Goal: Check status: Check status

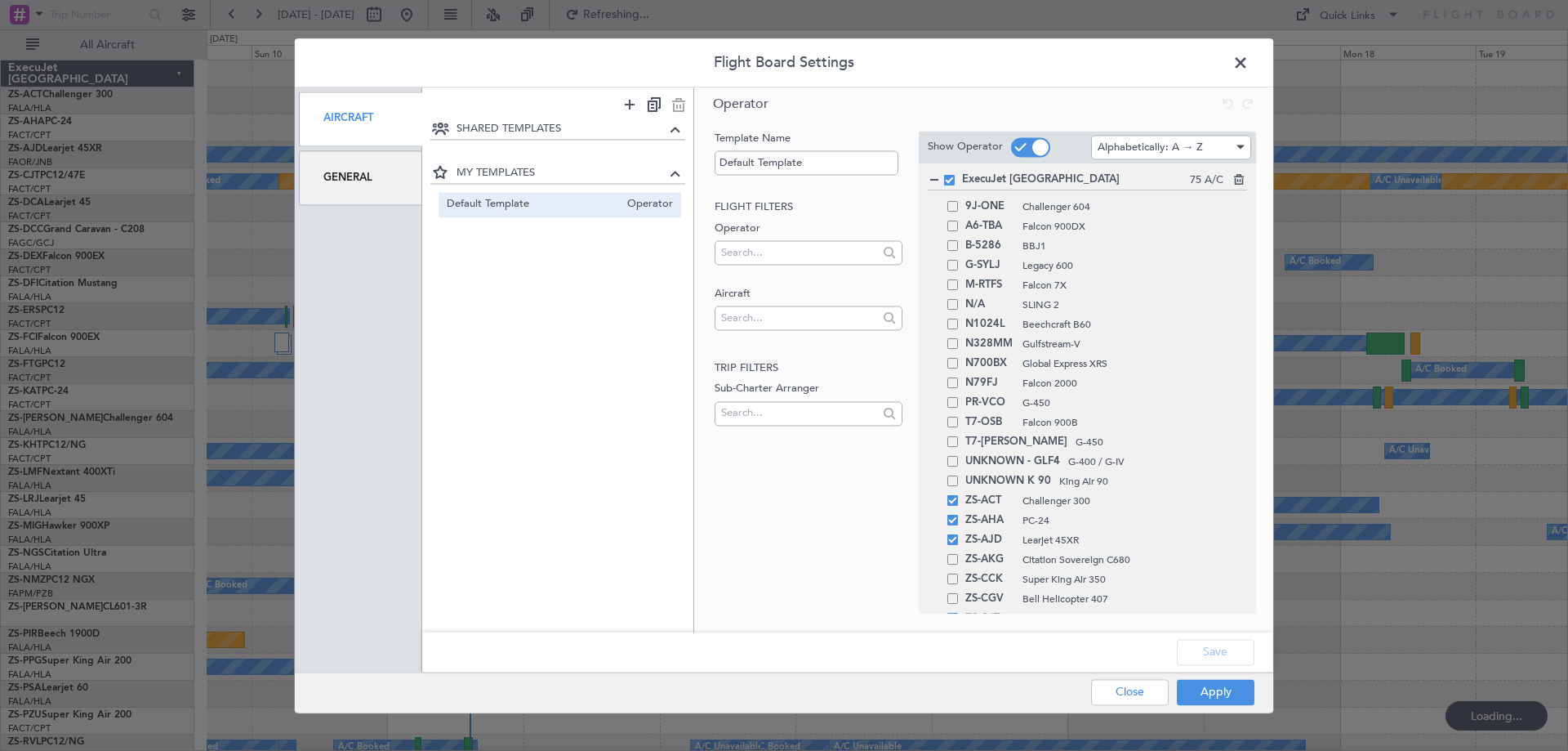
click at [360, 183] on div "General" at bounding box center [361, 178] width 124 height 55
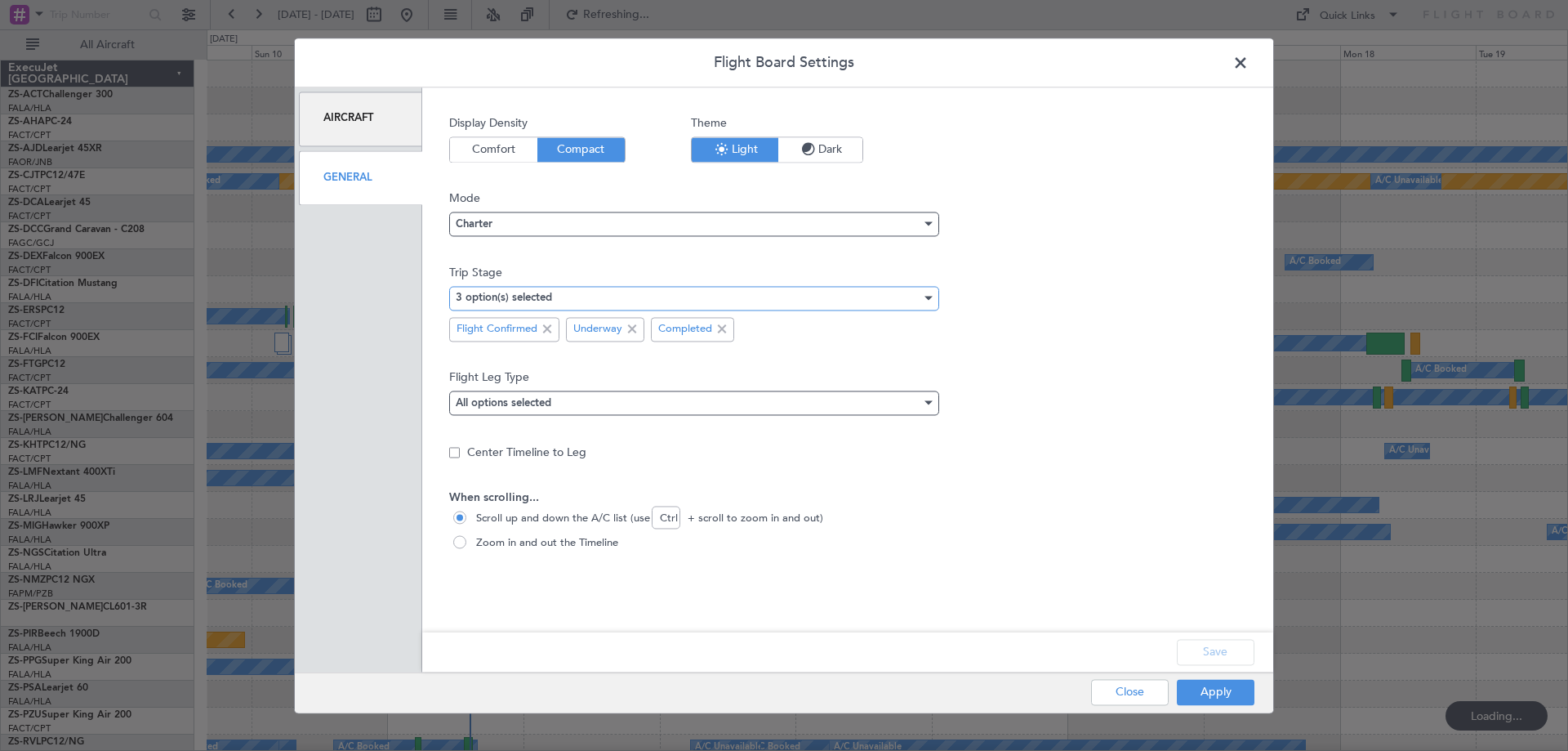
click at [596, 295] on div "3 option(s) selected" at bounding box center [688, 297] width 465 height 25
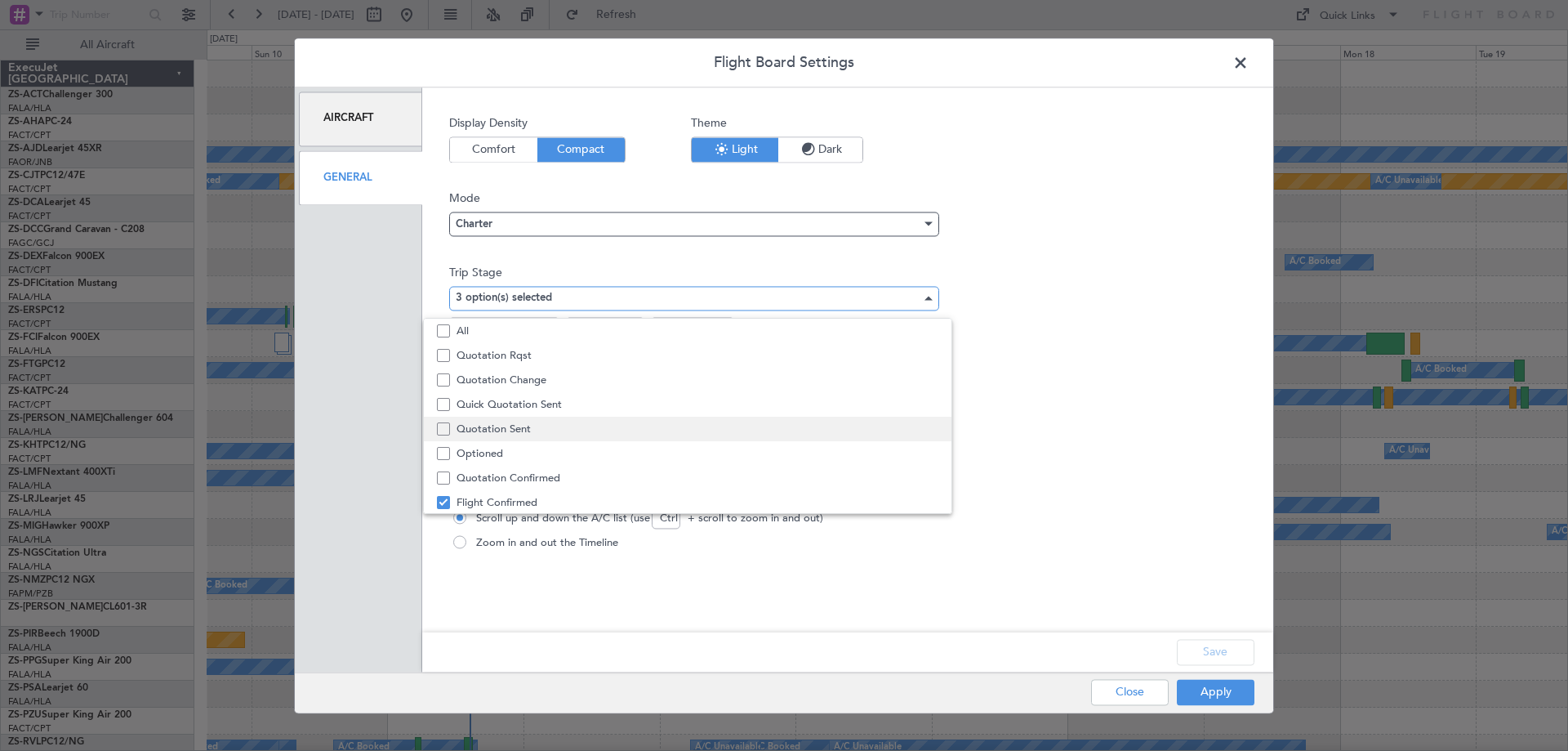
scroll to position [51, 0]
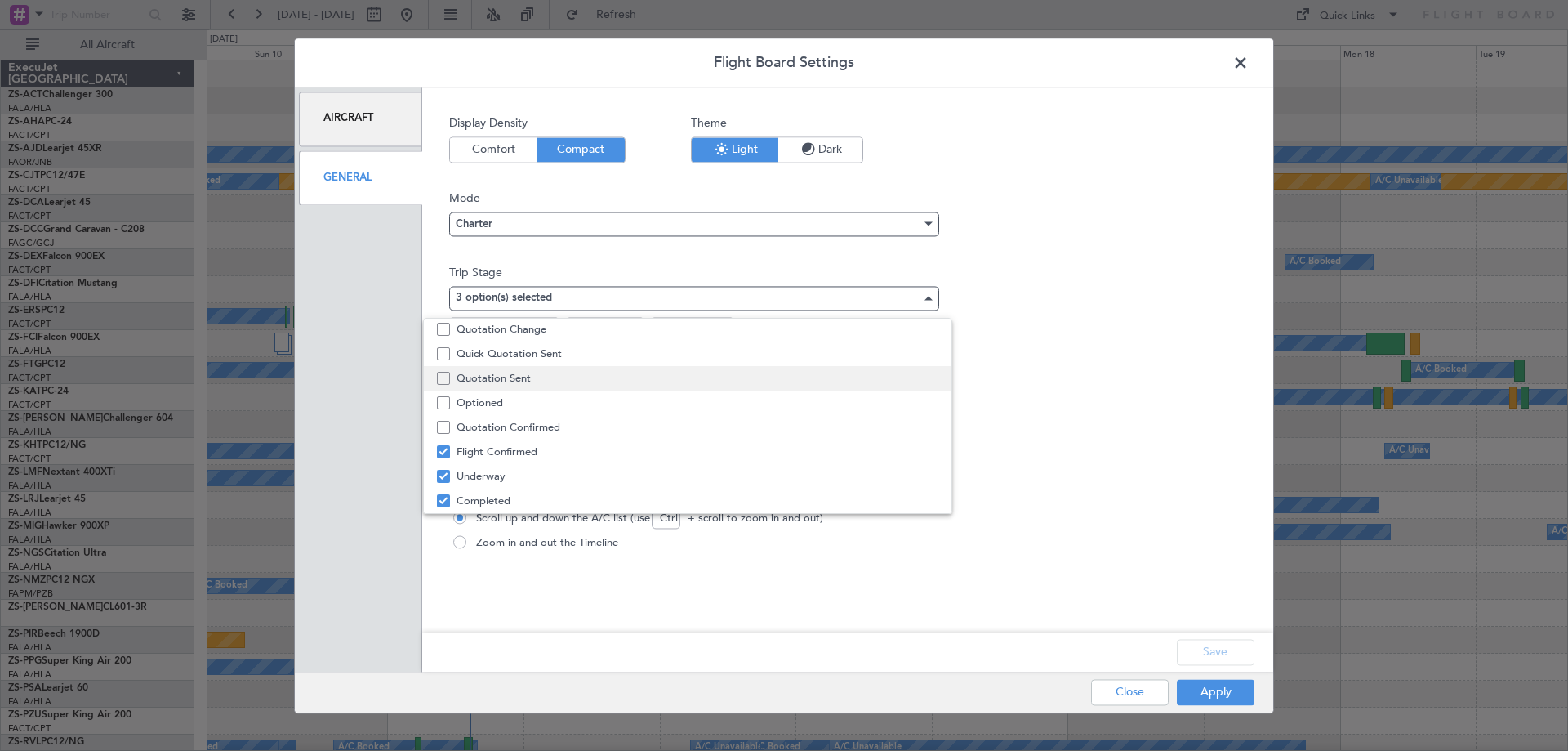
click at [588, 378] on span "Quotation Sent" at bounding box center [697, 378] width 482 height 25
click at [1219, 649] on div at bounding box center [784, 375] width 1568 height 751
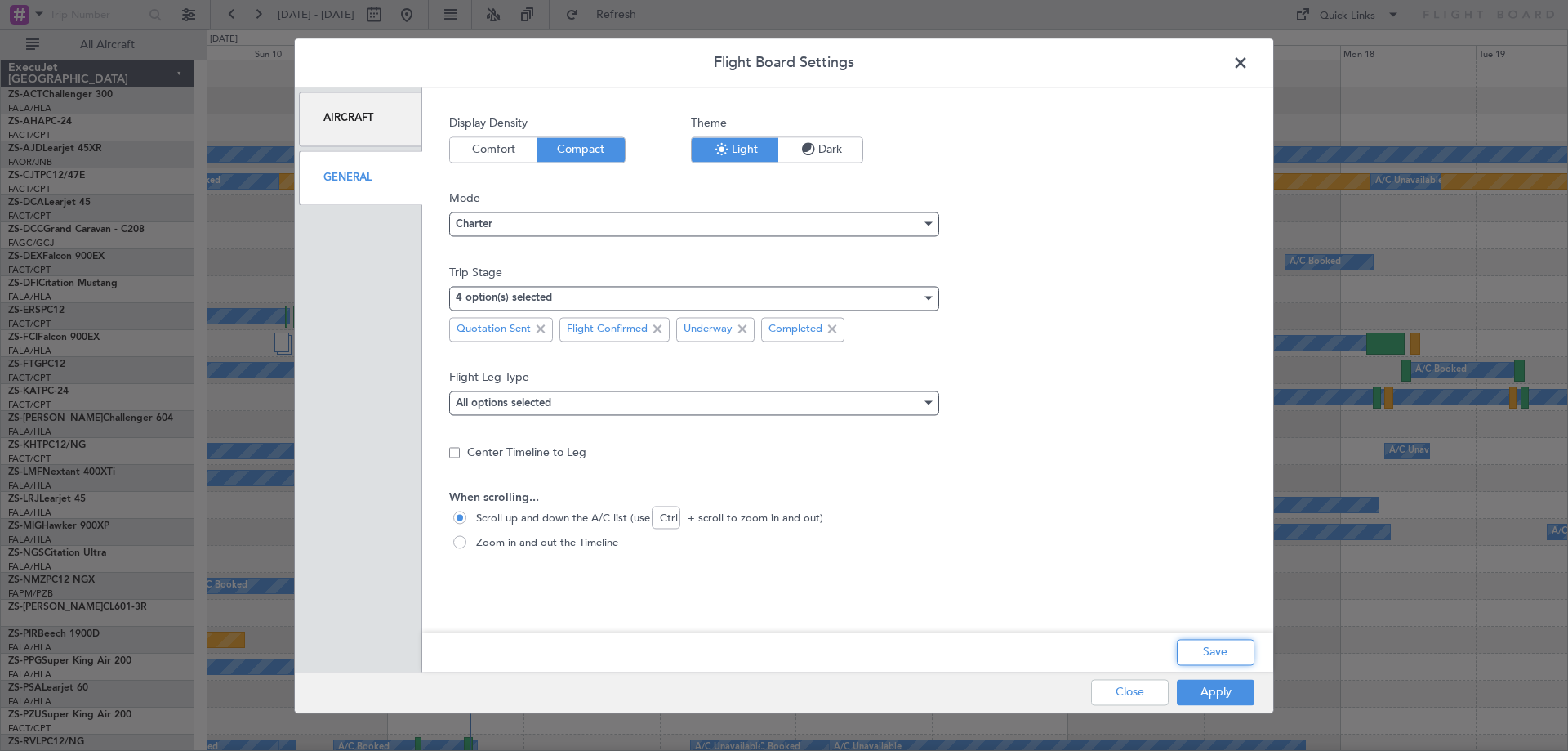
click at [1219, 649] on button "Save" at bounding box center [1215, 652] width 78 height 27
click at [1237, 695] on button "Apply" at bounding box center [1215, 691] width 78 height 27
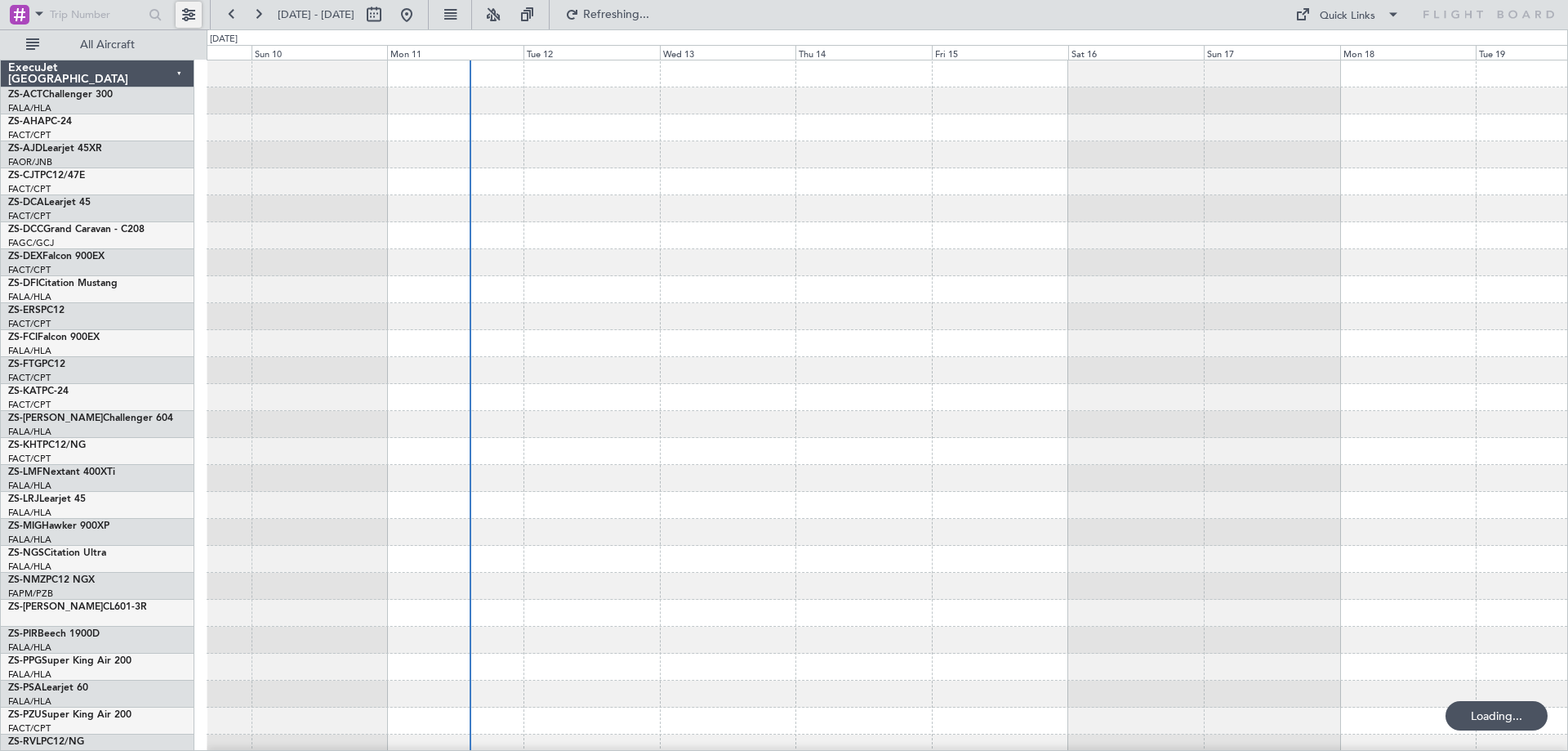
click at [184, 16] on button at bounding box center [188, 15] width 26 height 27
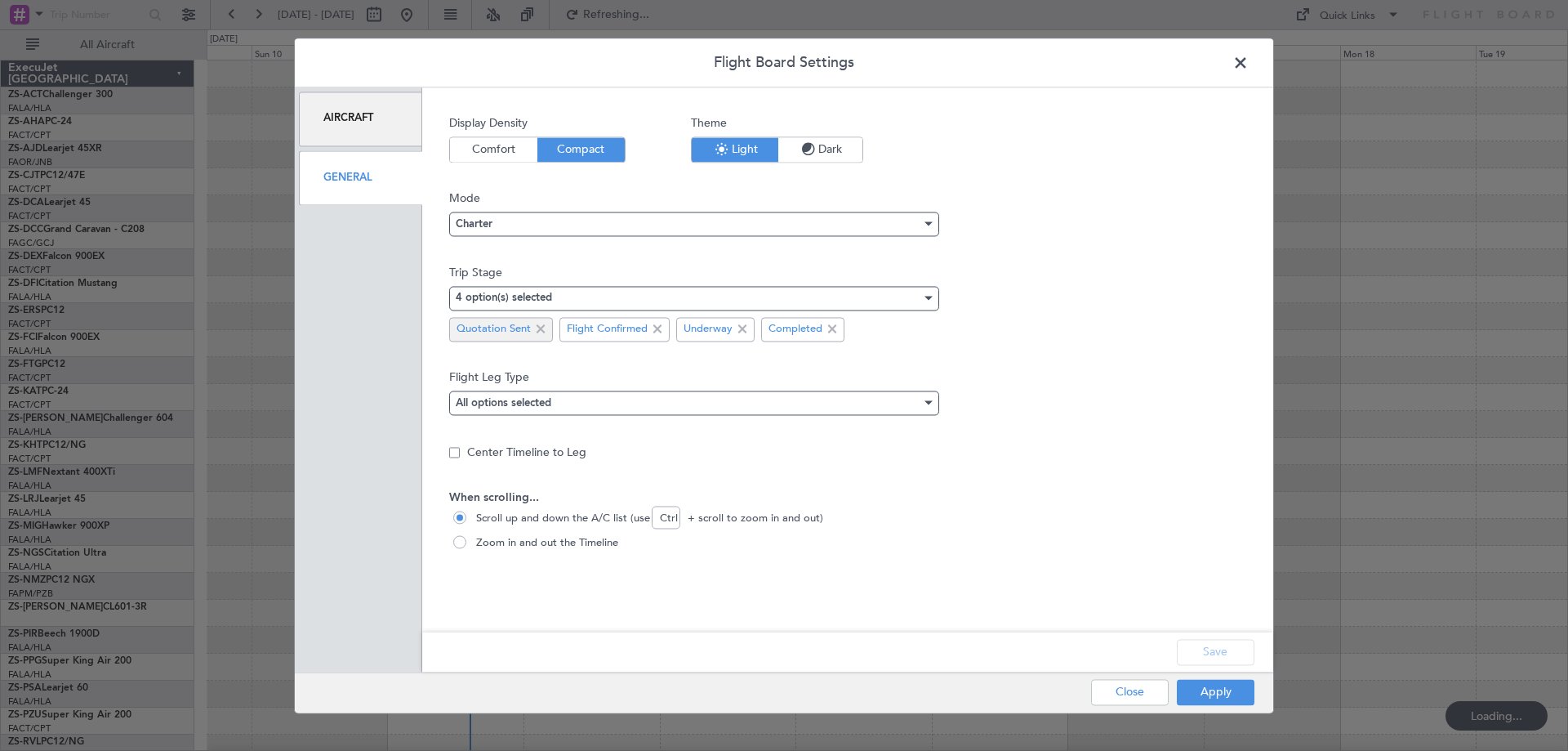
click at [536, 329] on span at bounding box center [541, 329] width 20 height 20
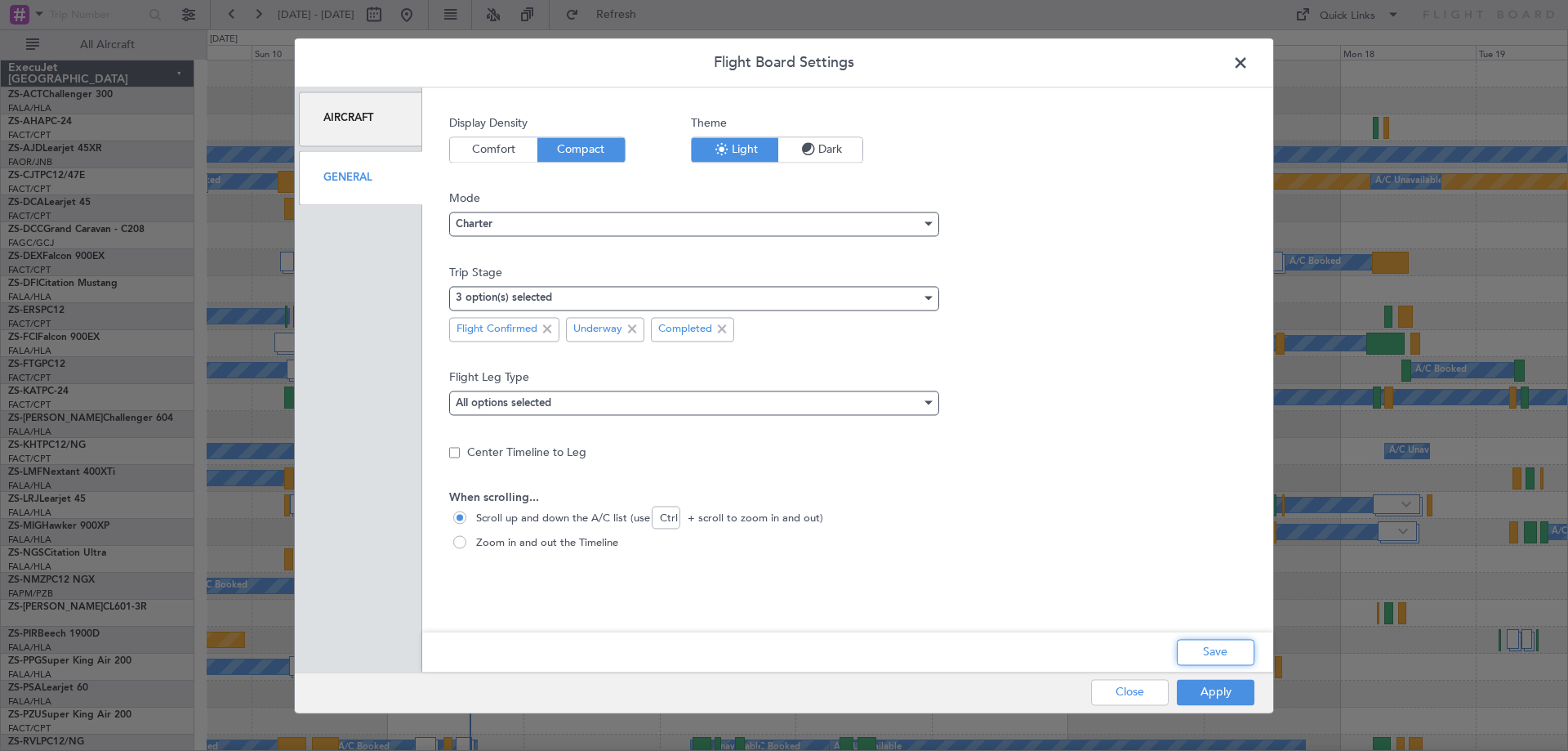
drag, startPoint x: 1215, startPoint y: 641, endPoint x: 1218, endPoint y: 666, distance: 25.2
click at [1214, 641] on button "Save" at bounding box center [1215, 652] width 78 height 27
click at [1219, 696] on button "Apply" at bounding box center [1215, 691] width 78 height 27
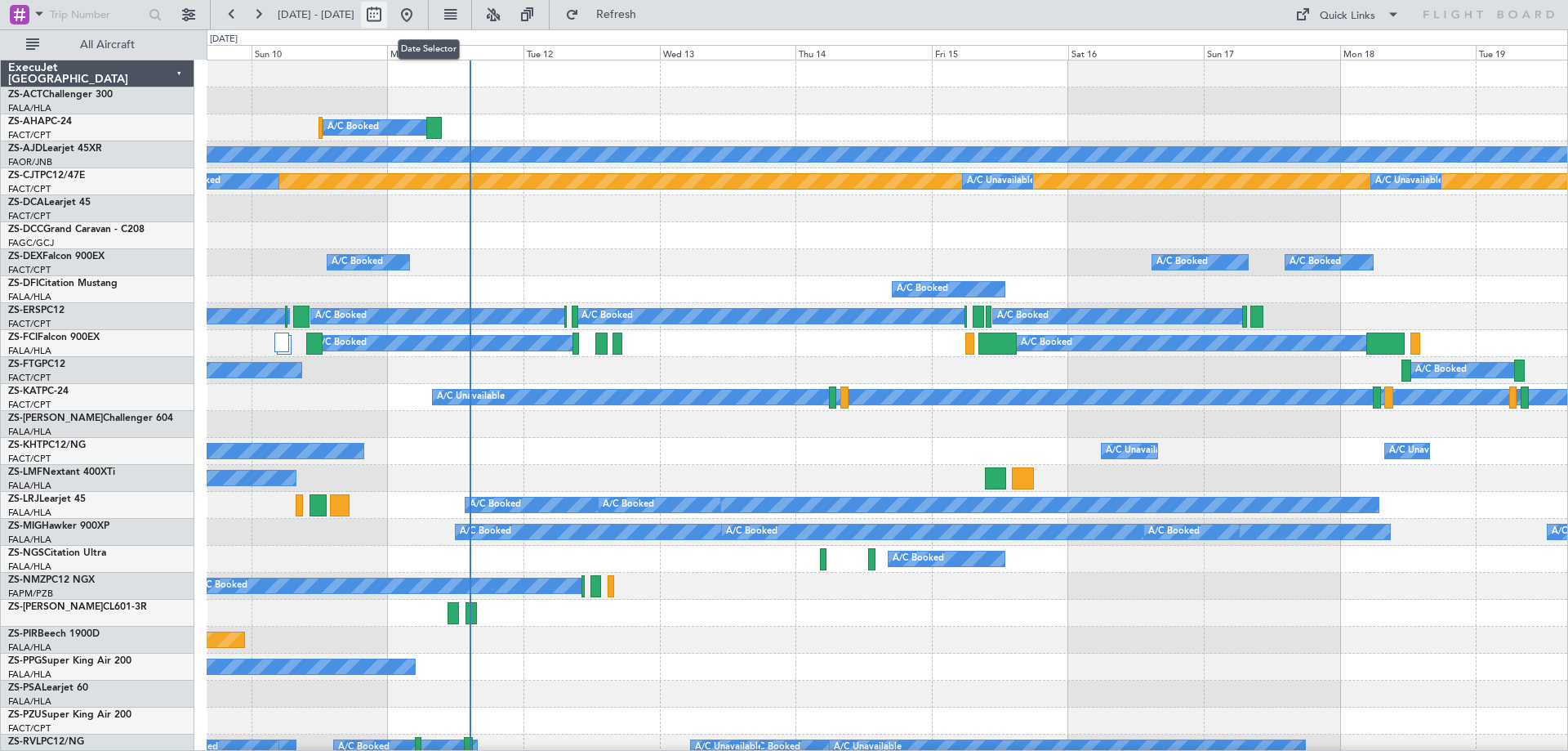
click at [387, 16] on button at bounding box center [374, 15] width 26 height 27
select select "8"
select select "2025"
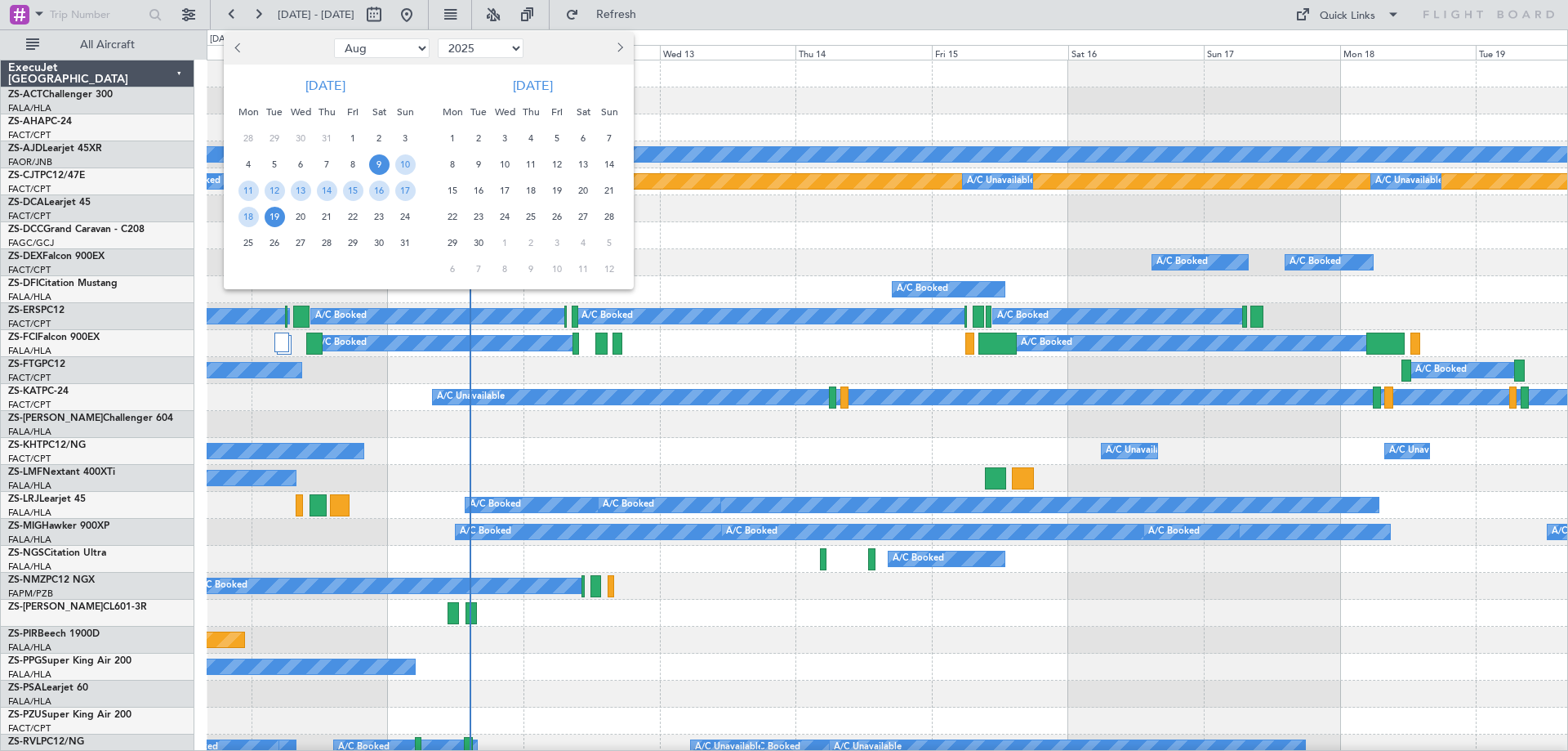
click at [622, 53] on button "Next month" at bounding box center [619, 48] width 18 height 27
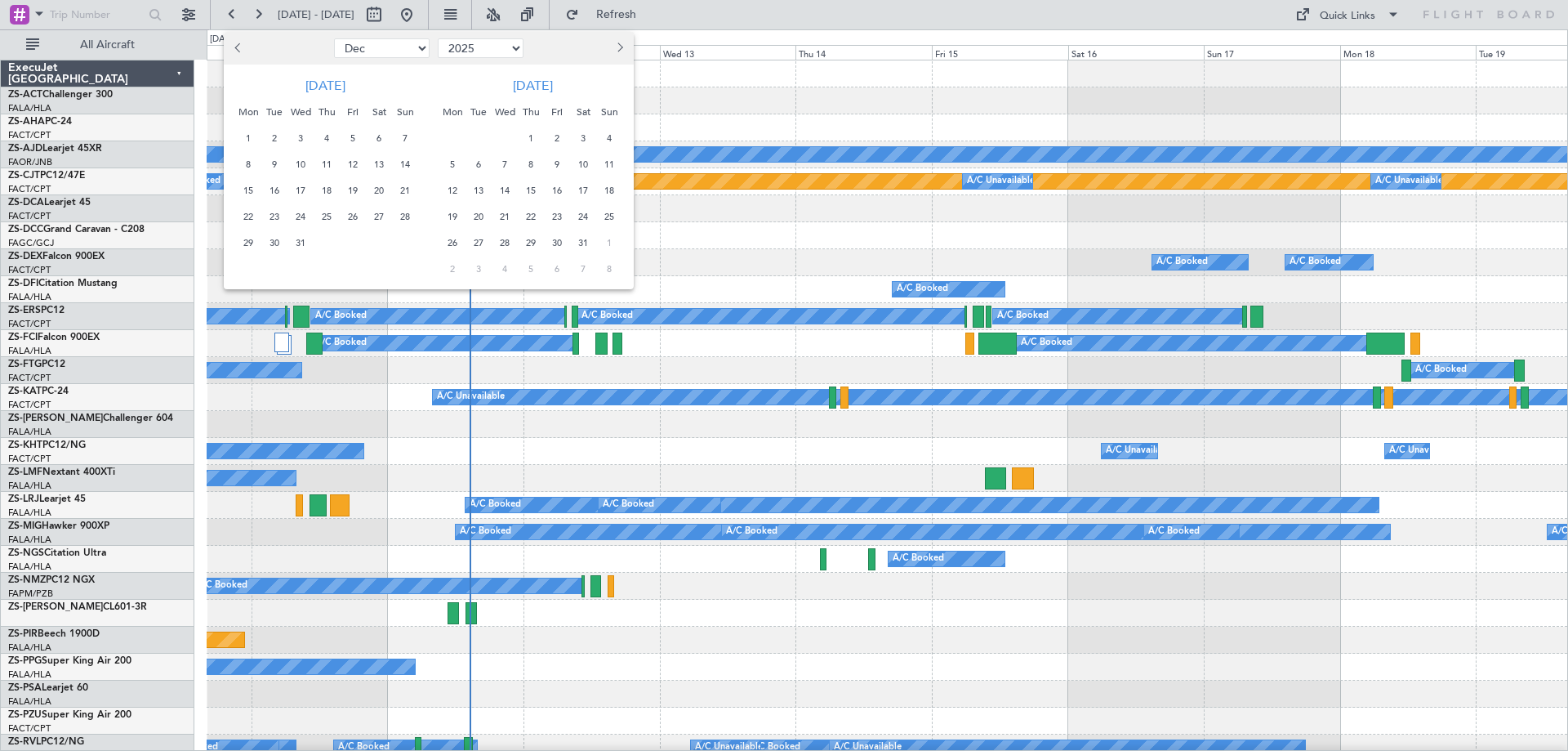
select select "1"
select select "2026"
click at [622, 53] on button "Next month" at bounding box center [619, 48] width 18 height 27
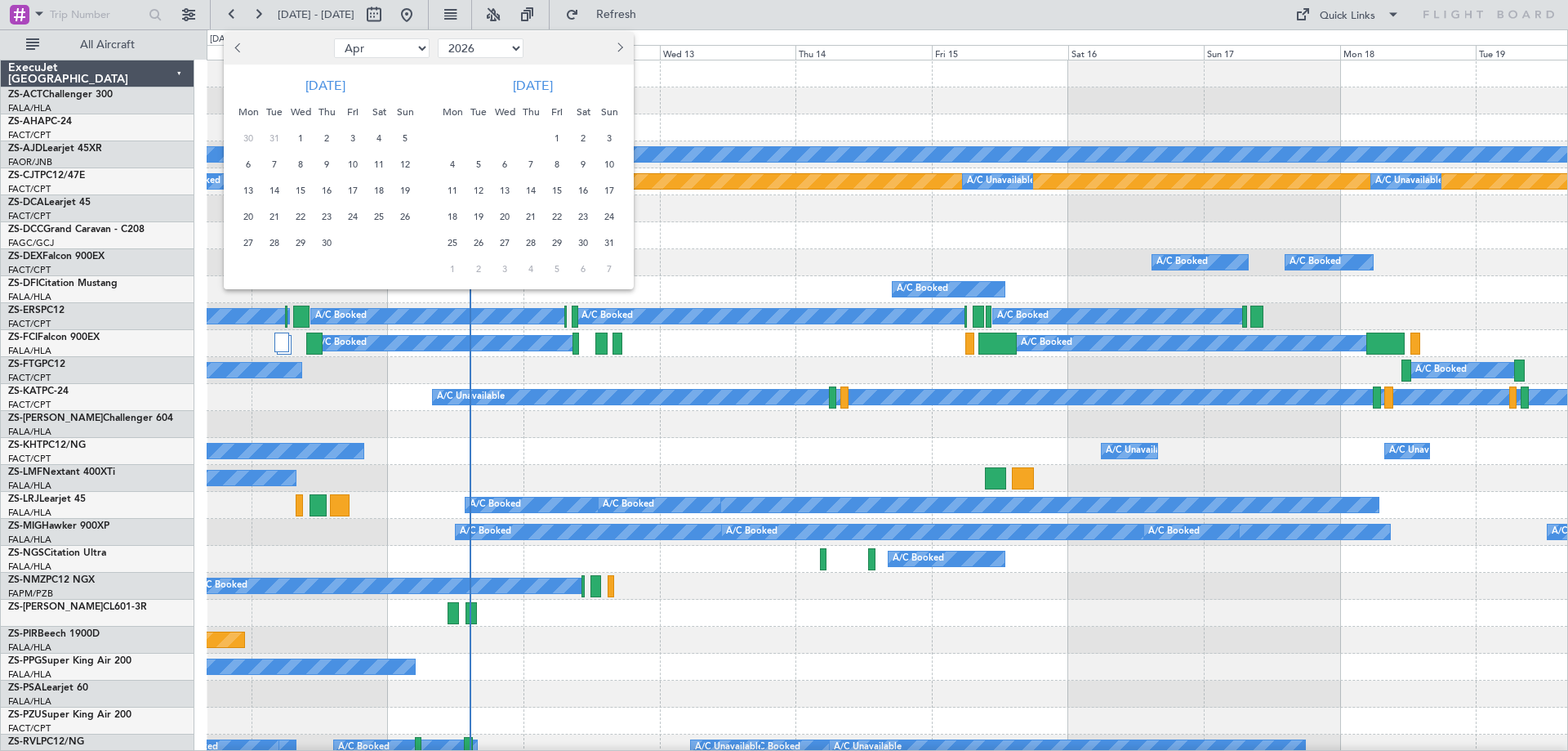
click at [622, 53] on button "Next month" at bounding box center [619, 48] width 18 height 27
click at [554, 216] on span "26" at bounding box center [556, 217] width 21 height 21
click at [459, 266] on span "6" at bounding box center [452, 269] width 21 height 21
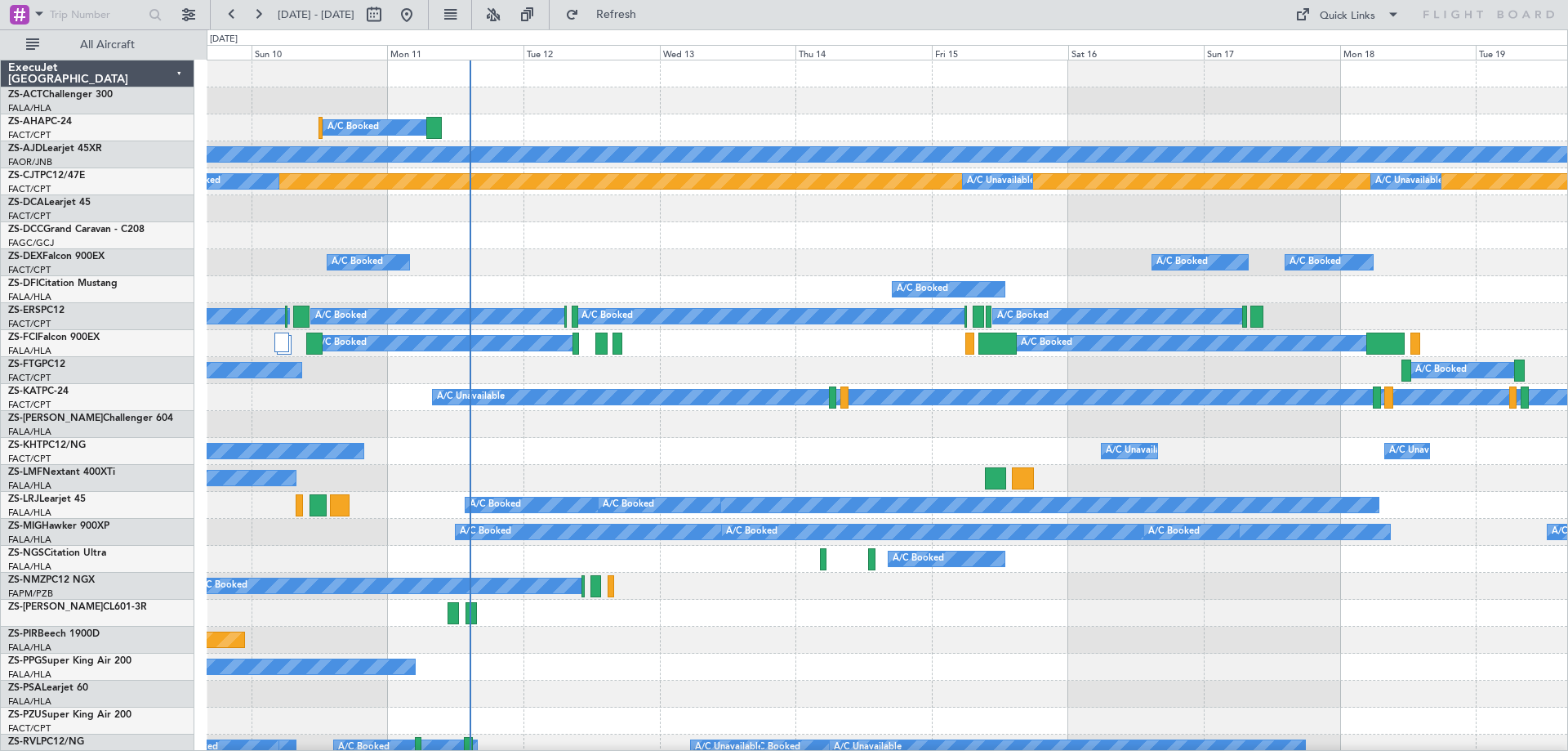
select select "6"
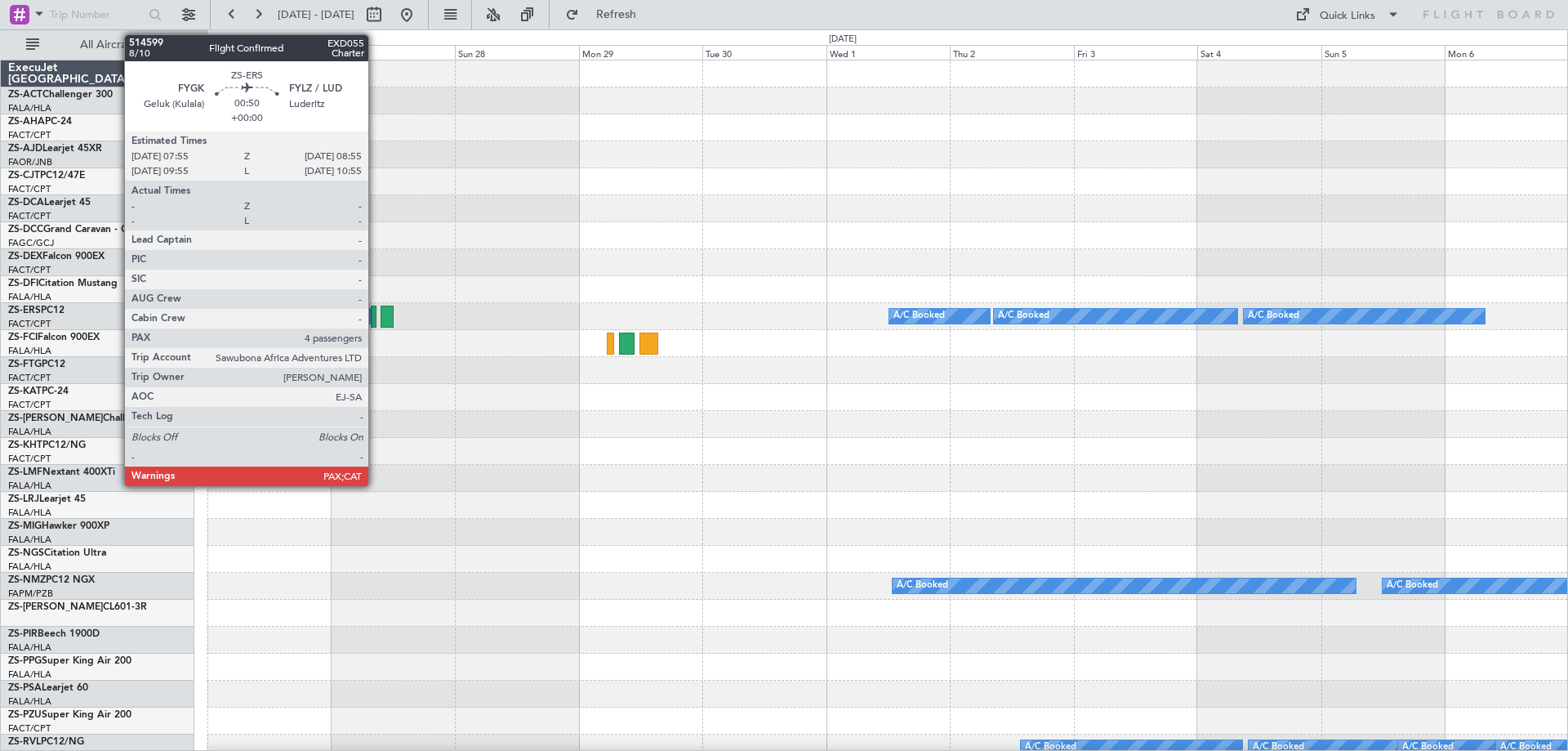
click at [376, 322] on div at bounding box center [374, 316] width 6 height 22
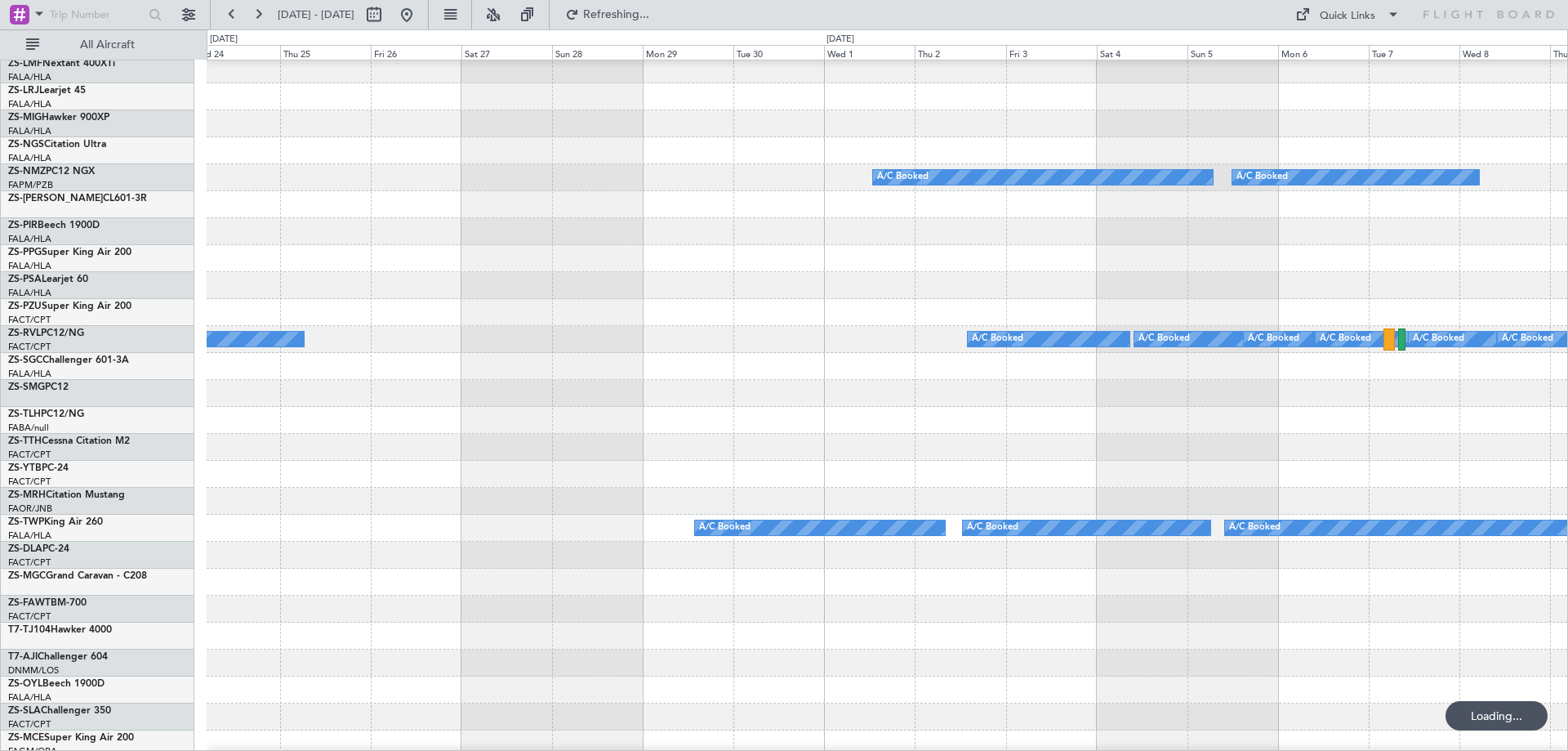
scroll to position [0, 0]
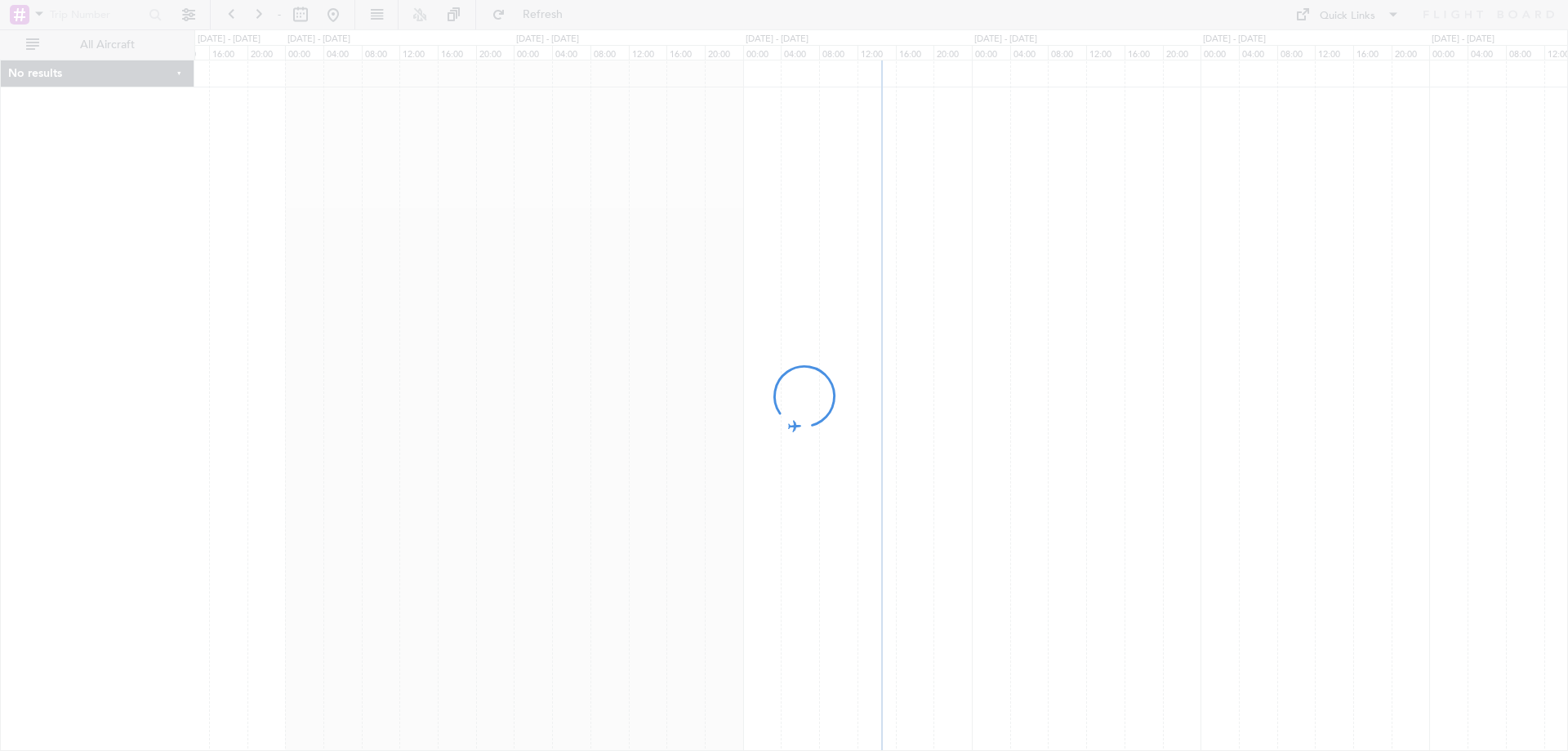
click at [902, 569] on div at bounding box center [784, 375] width 1568 height 751
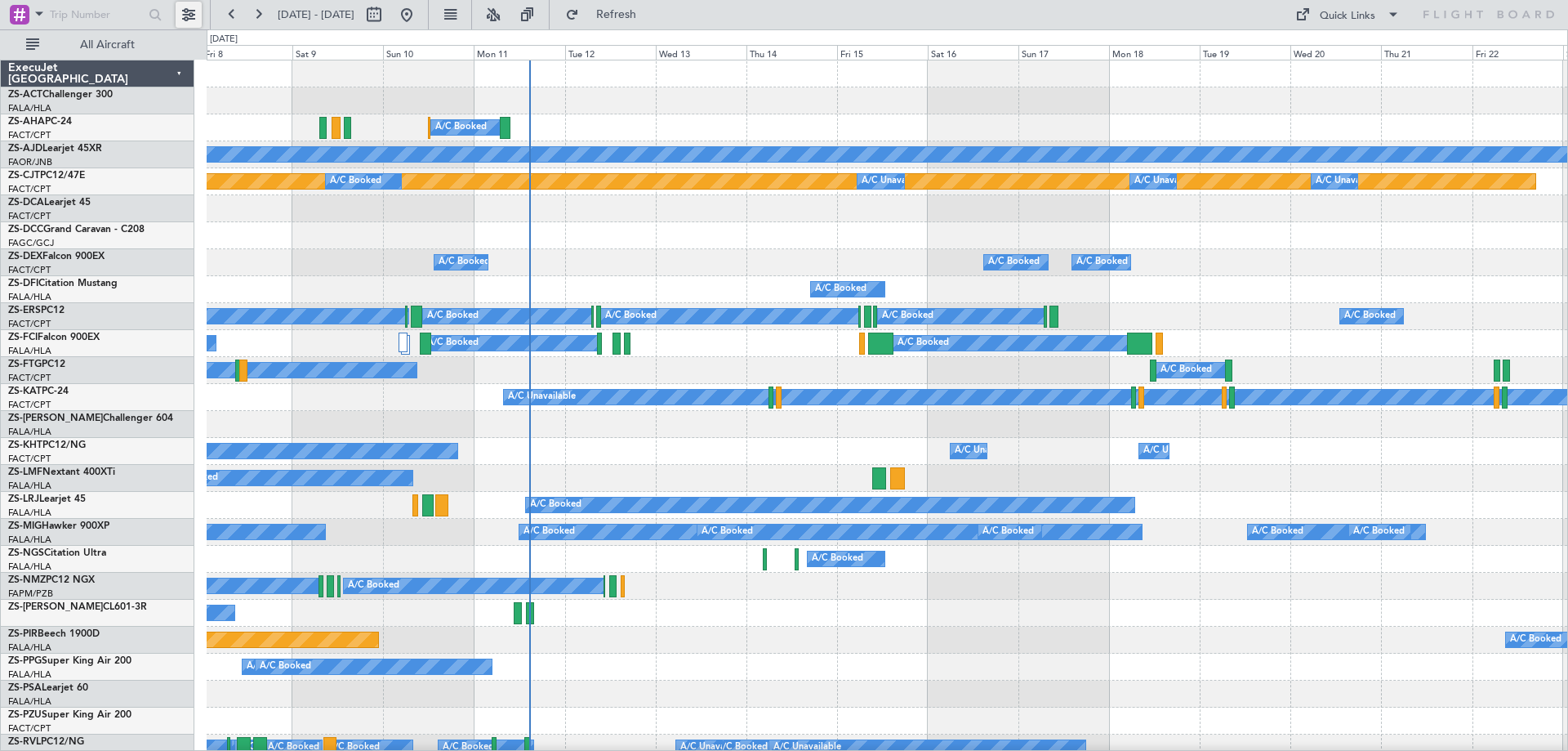
click at [186, 8] on button at bounding box center [188, 15] width 26 height 27
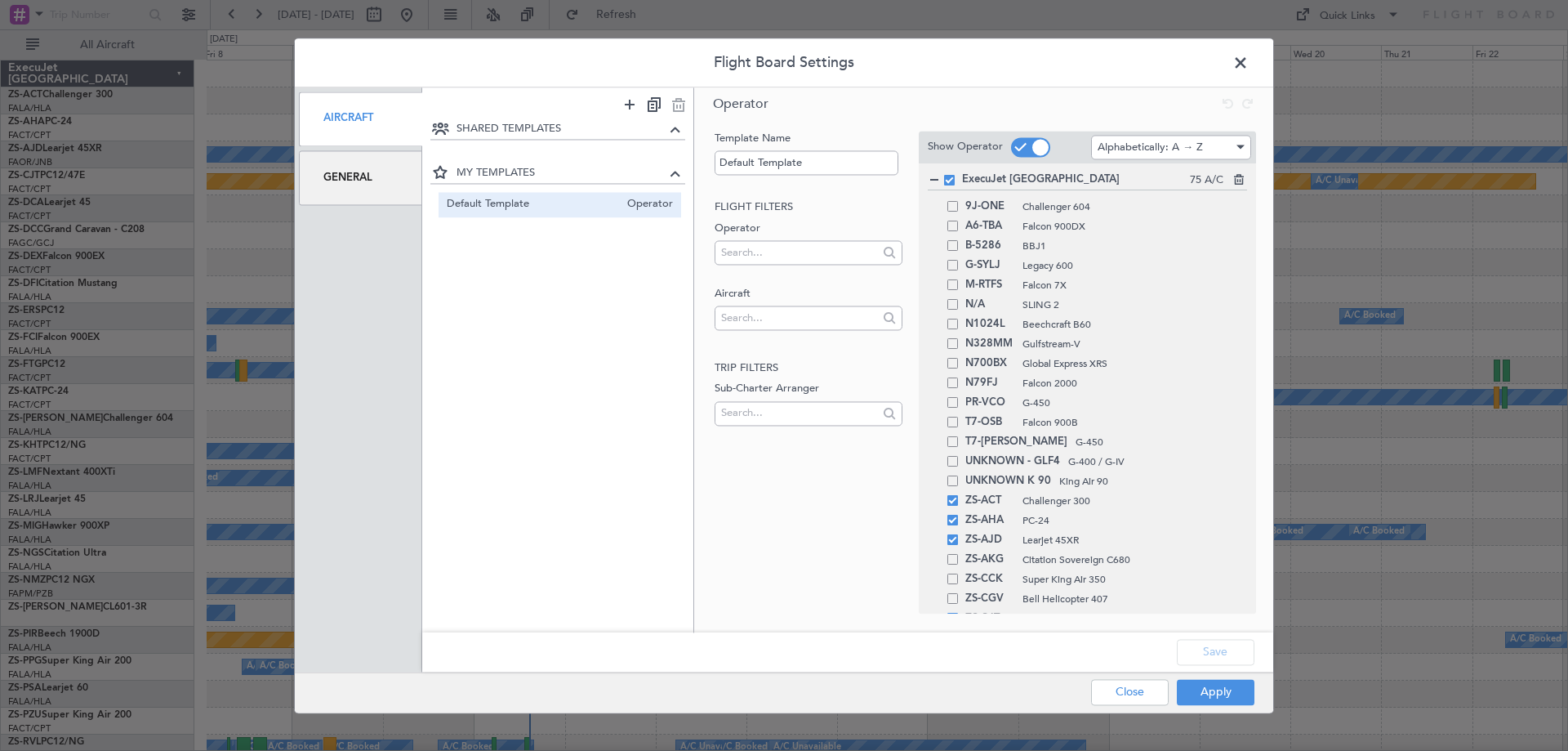
click at [1248, 64] on span at bounding box center [1248, 67] width 0 height 32
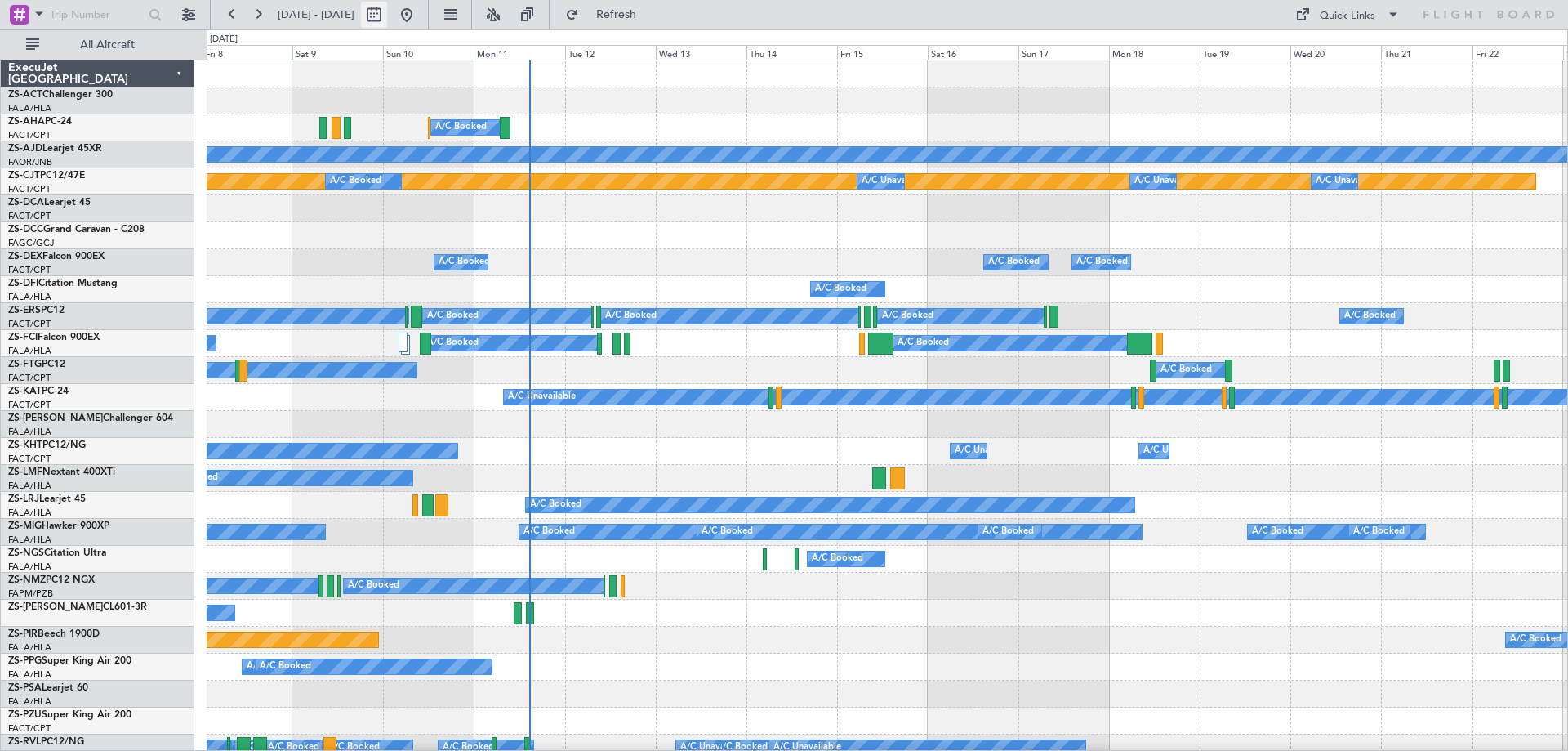
click at [387, 19] on button at bounding box center [374, 15] width 26 height 27
select select "8"
select select "2025"
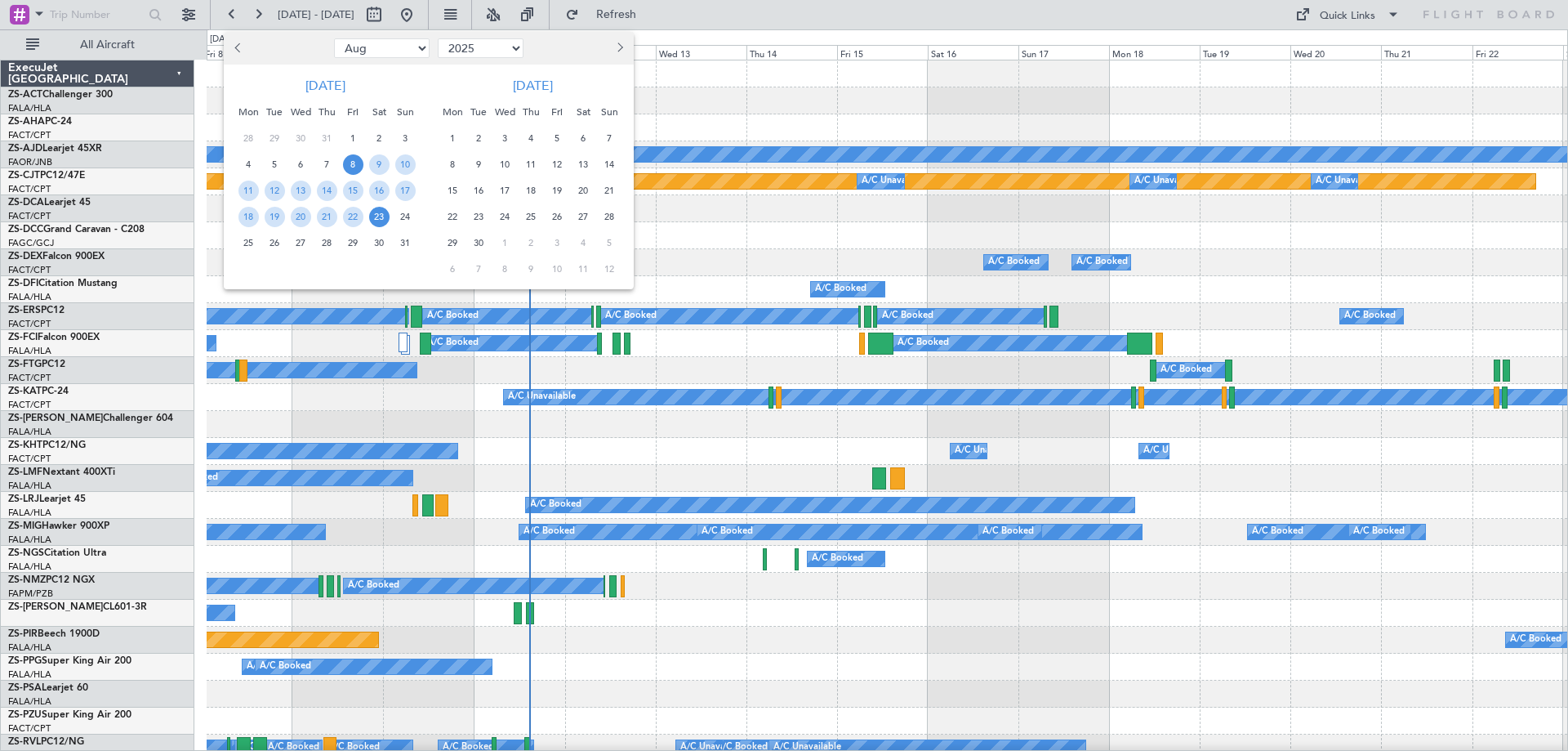
click at [610, 48] on button "Next month" at bounding box center [619, 48] width 18 height 27
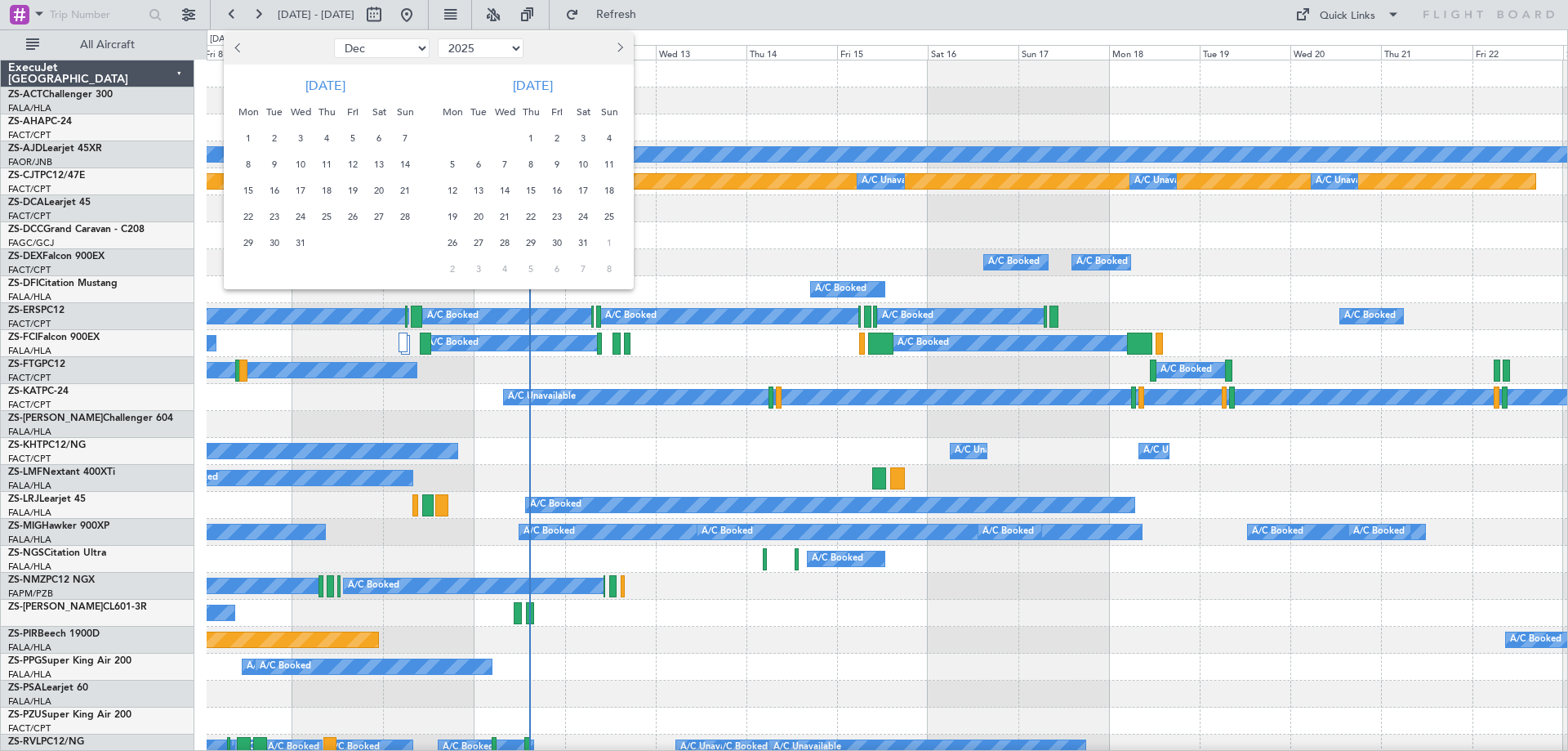
select select "1"
select select "2026"
click at [610, 48] on button "Next month" at bounding box center [619, 48] width 18 height 27
click at [623, 47] on button "Next month" at bounding box center [619, 48] width 18 height 27
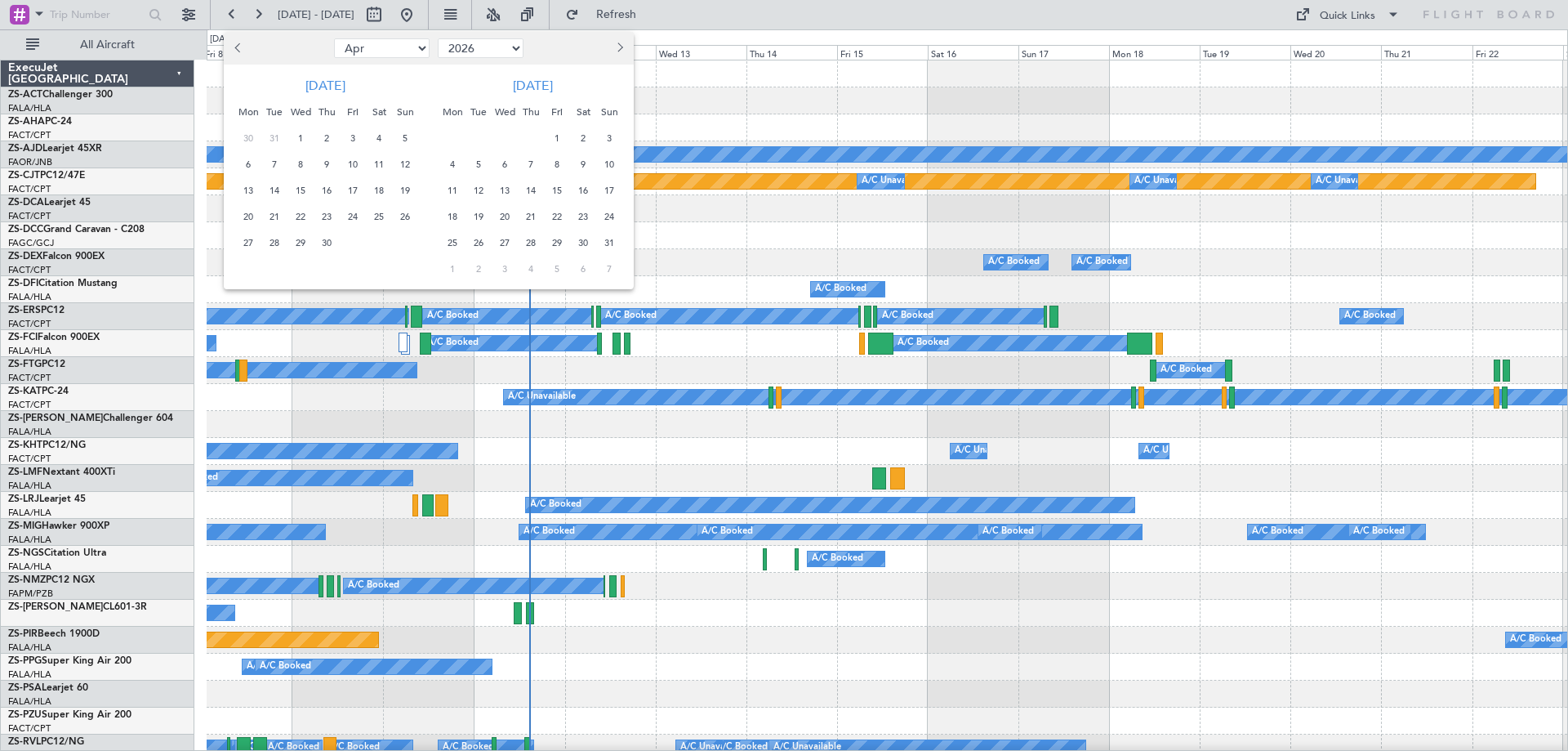
click at [623, 47] on button "Next month" at bounding box center [619, 48] width 18 height 27
click at [555, 217] on span "26" at bounding box center [556, 217] width 21 height 21
click at [462, 268] on span "6" at bounding box center [452, 269] width 21 height 21
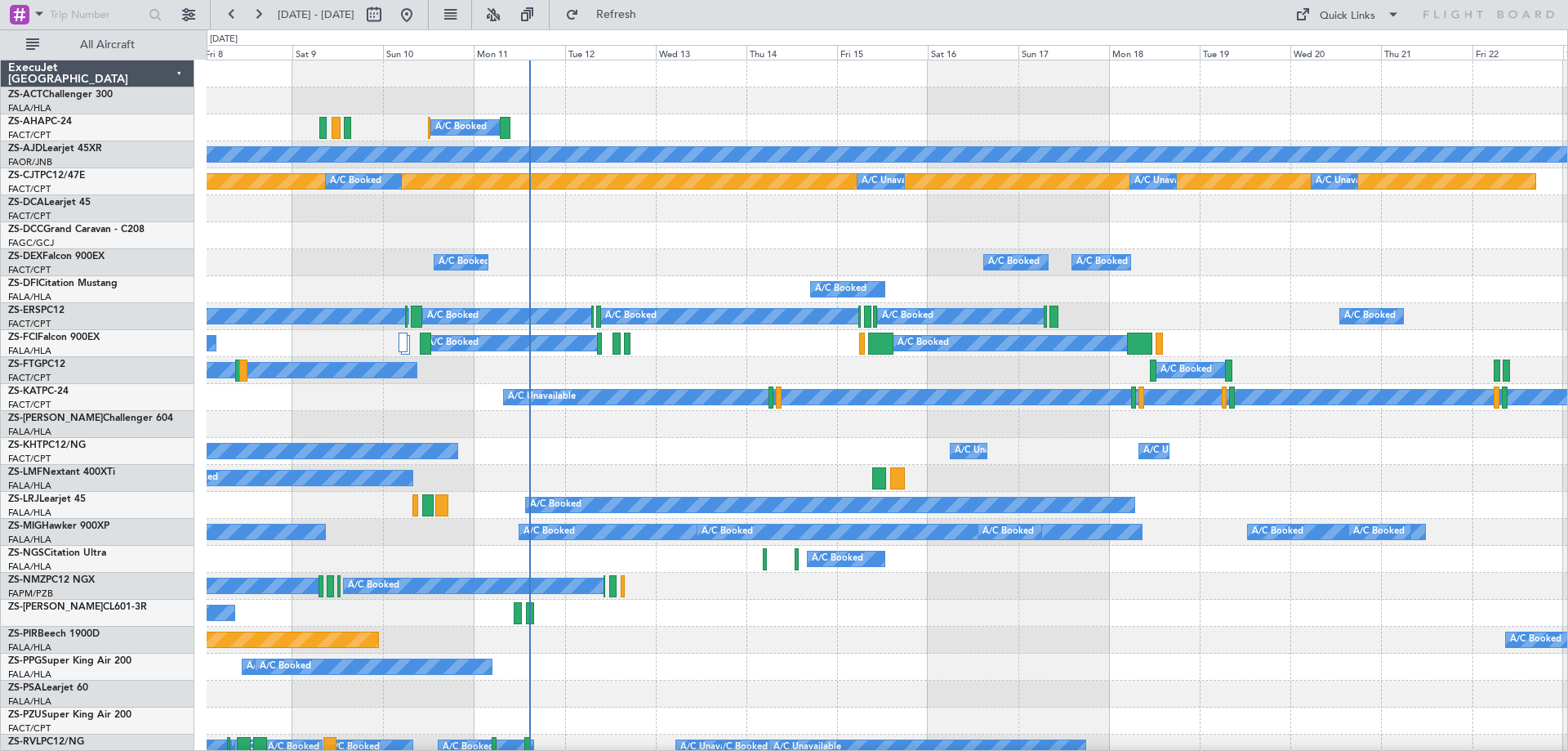
select select "6"
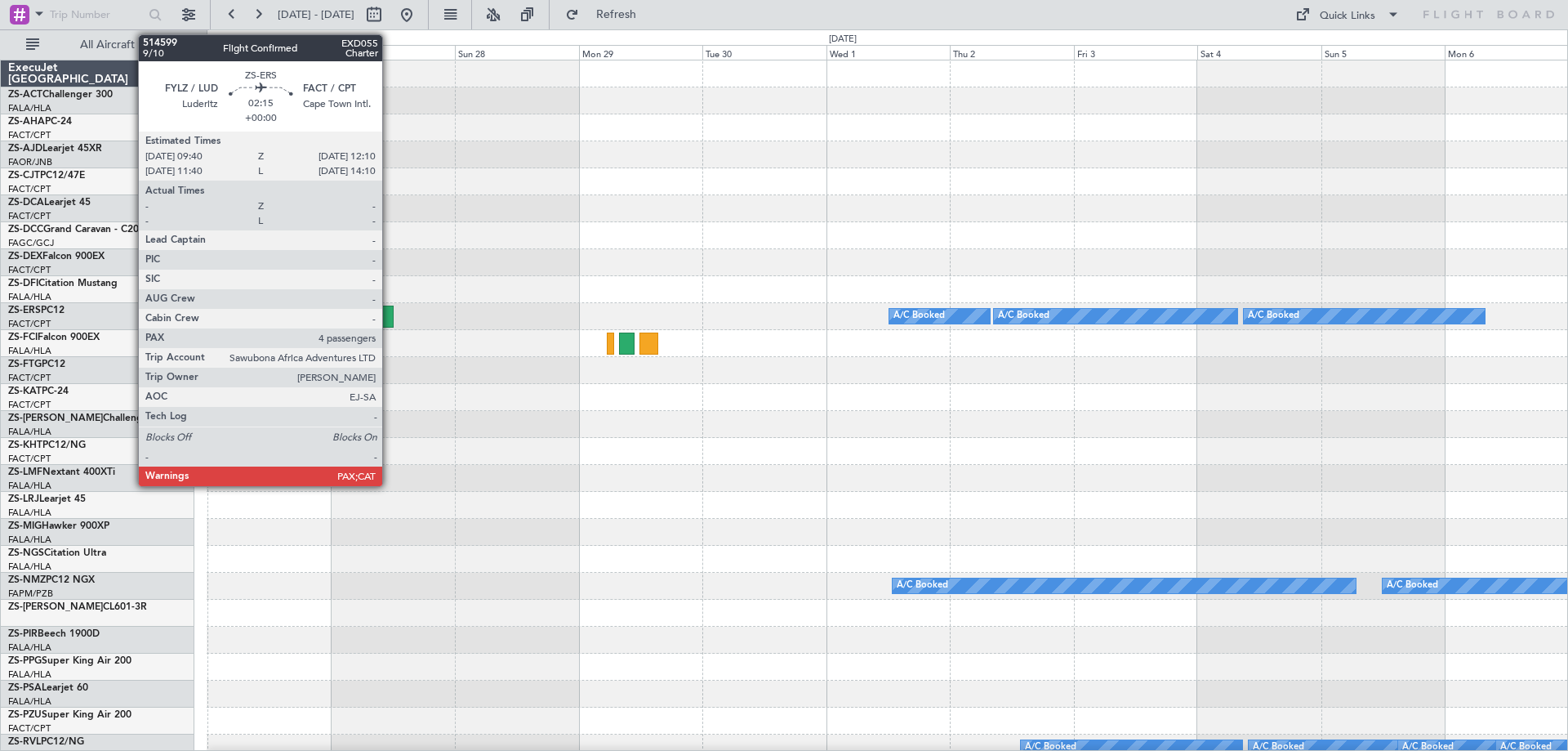
click at [387, 316] on div at bounding box center [387, 316] width 13 height 22
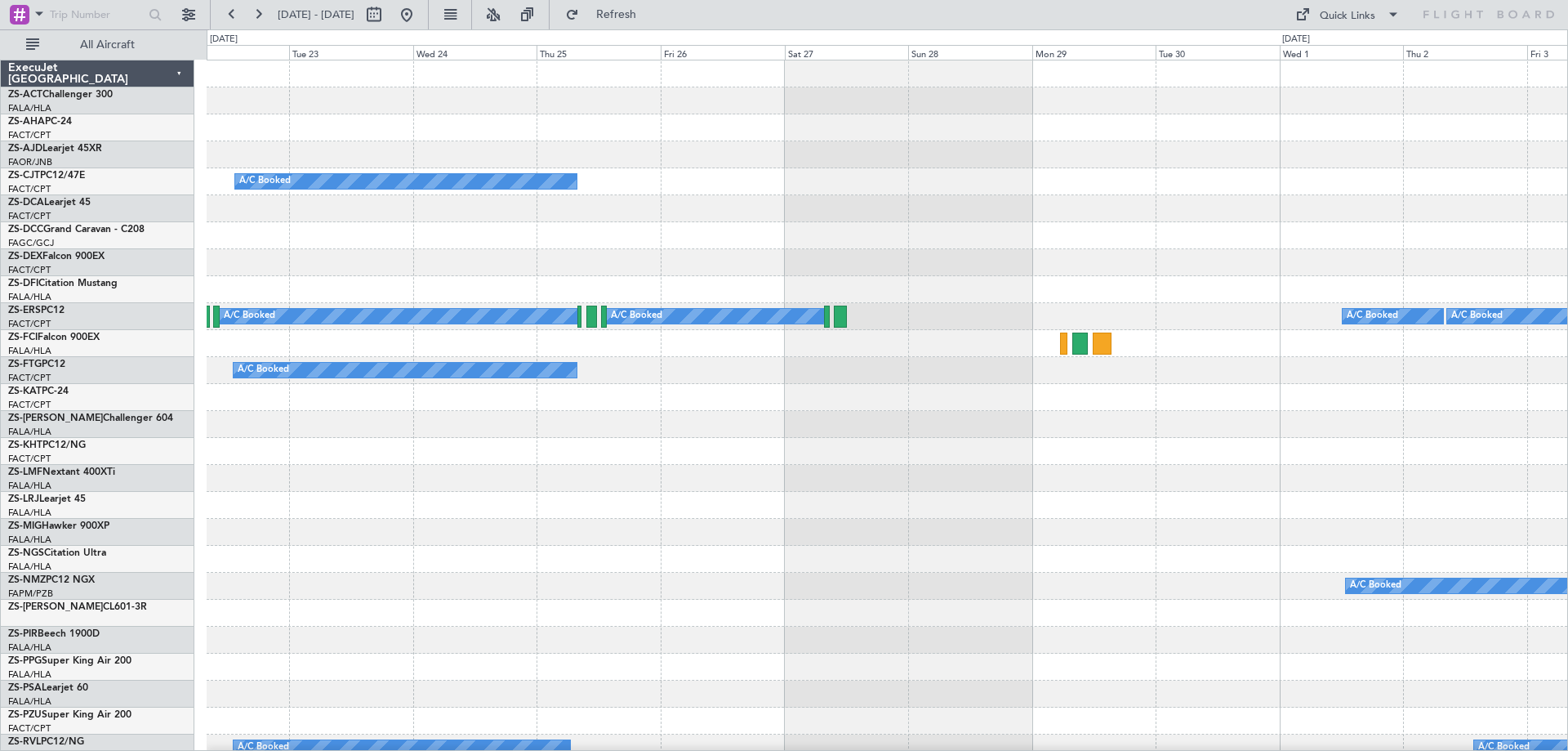
click at [978, 456] on div at bounding box center [887, 451] width 1360 height 27
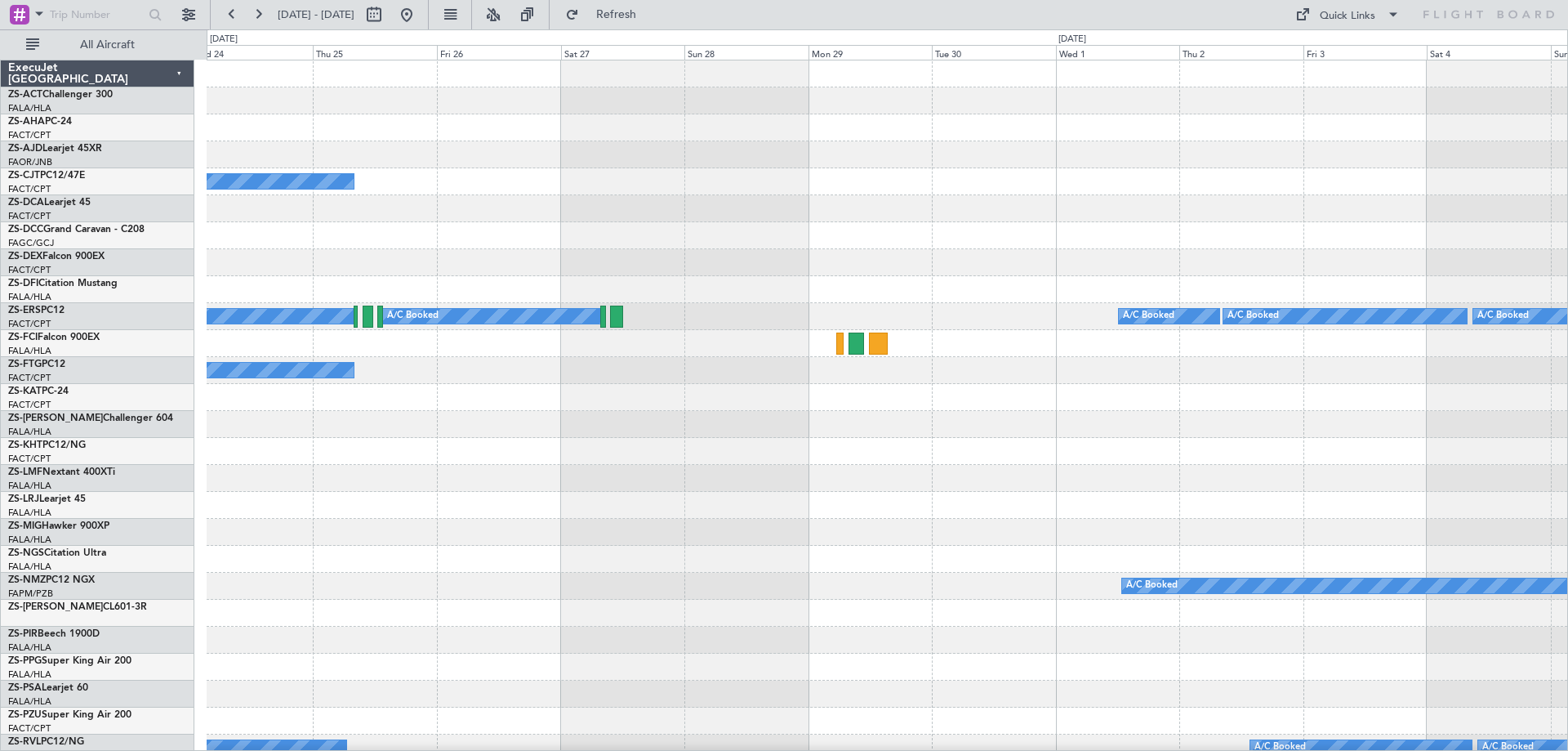
click at [285, 485] on div "A/C Booked A/C Booked A/C Booked A/C Booked A/C Booked A/C Booked A/C Booked A/…" at bounding box center [887, 734] width 1360 height 1348
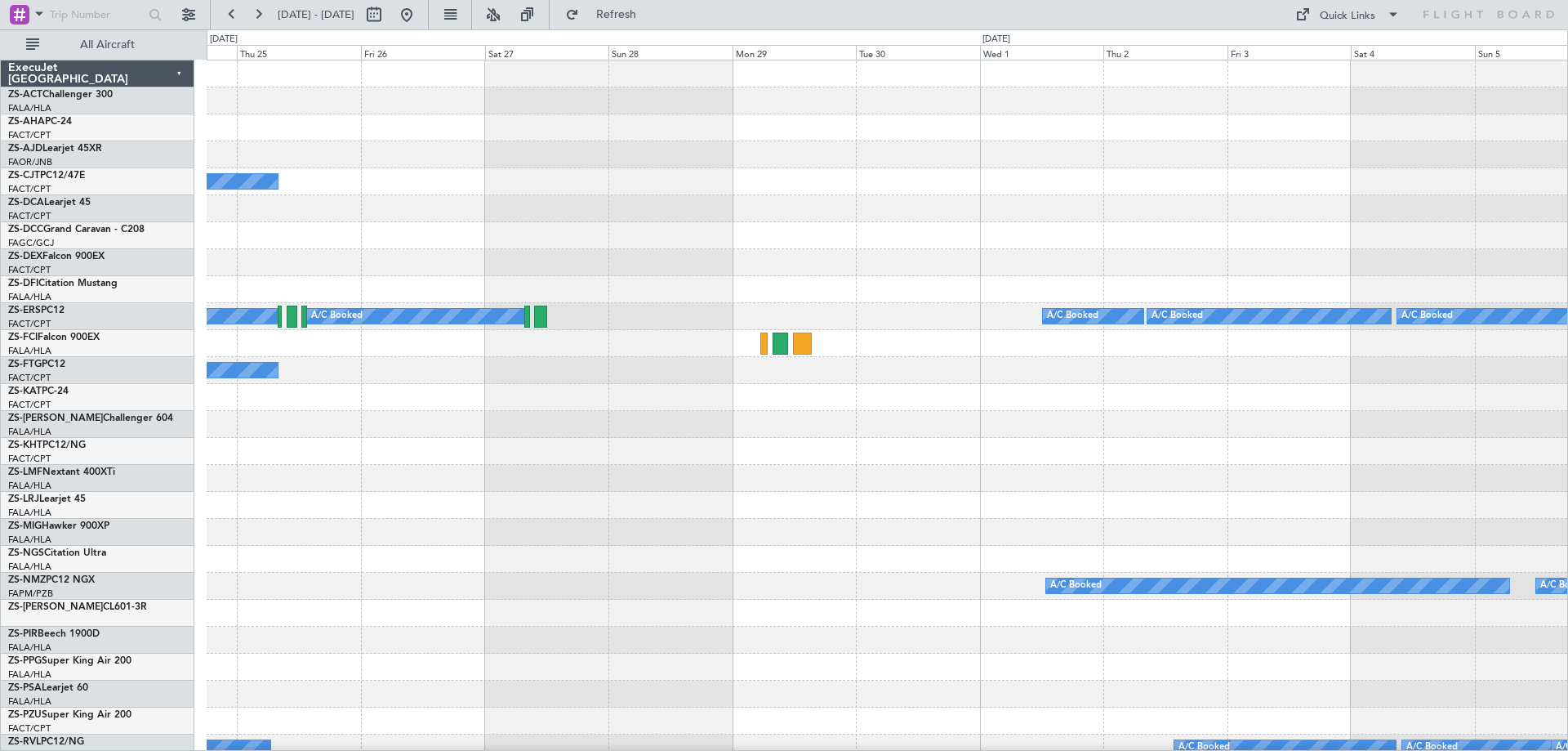
click at [679, 492] on div at bounding box center [887, 505] width 1360 height 27
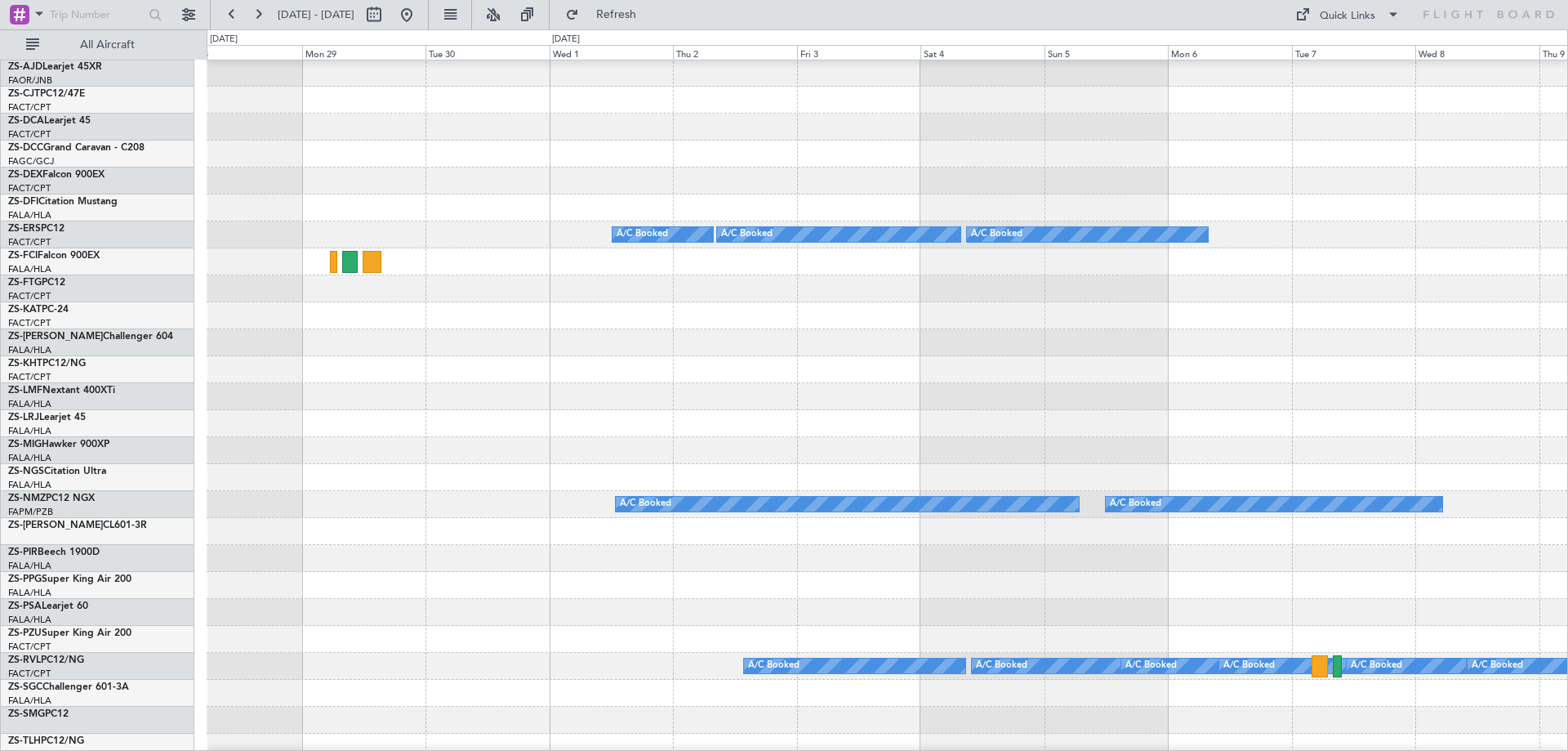
scroll to position [408, 0]
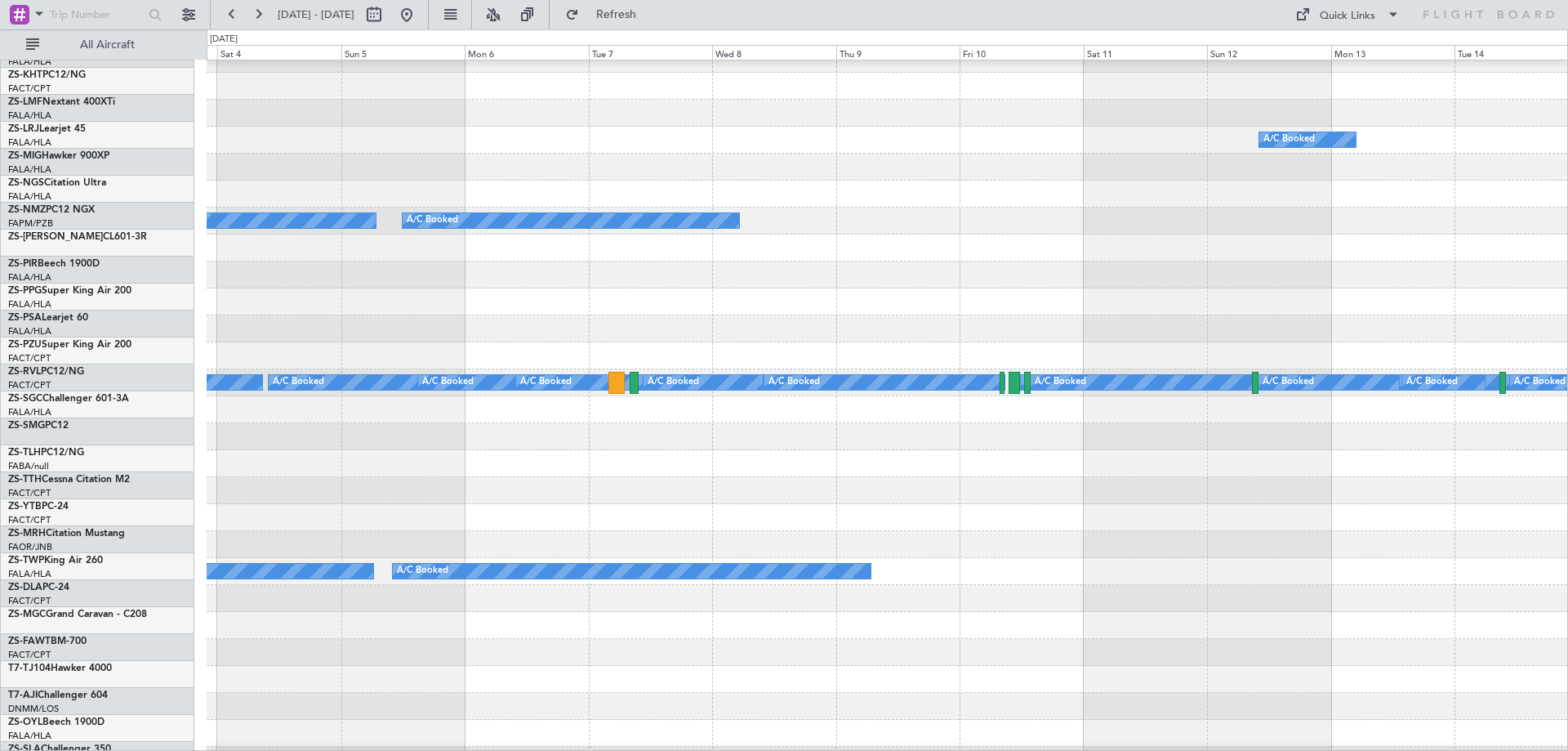
click at [627, 438] on div at bounding box center [887, 436] width 1360 height 27
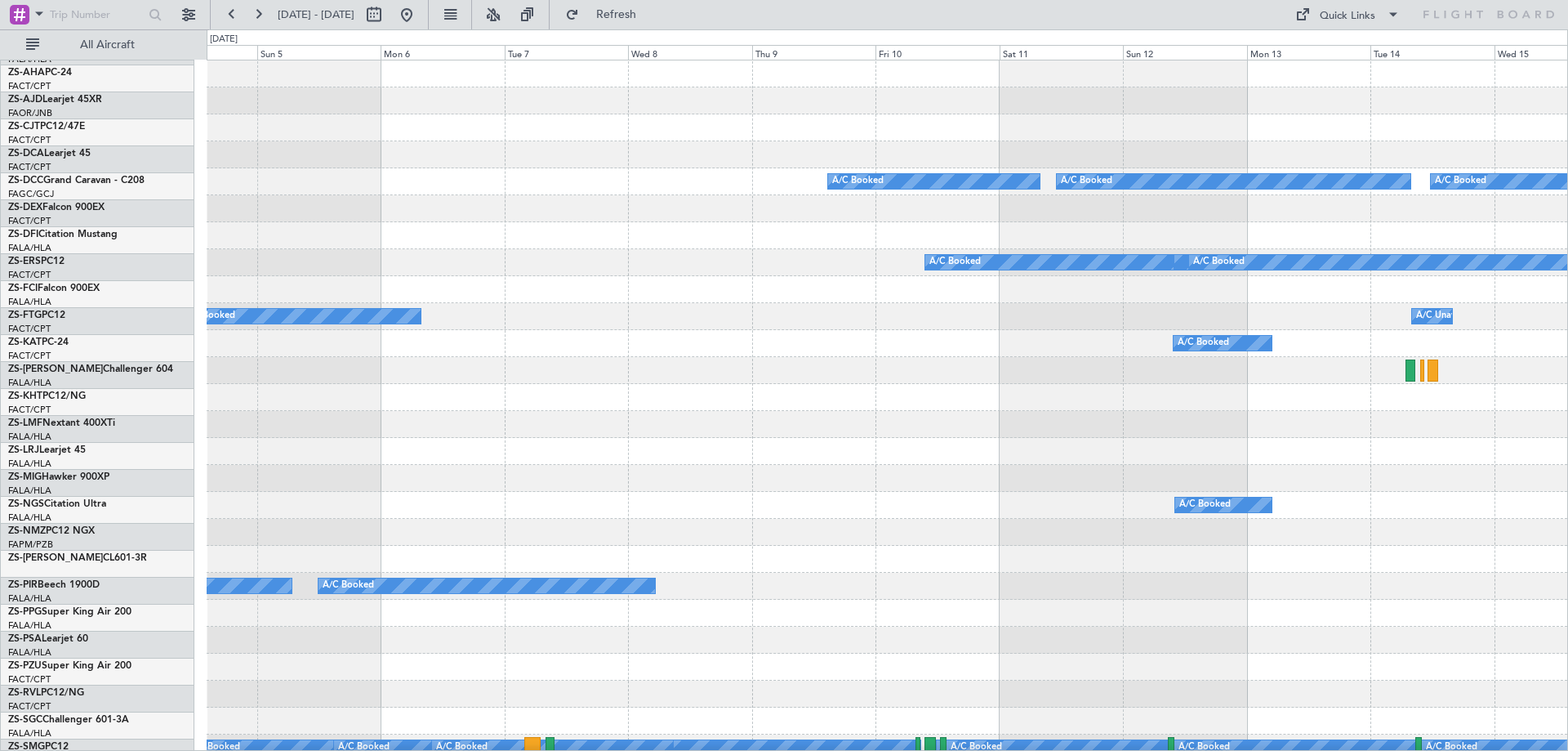
scroll to position [0, 0]
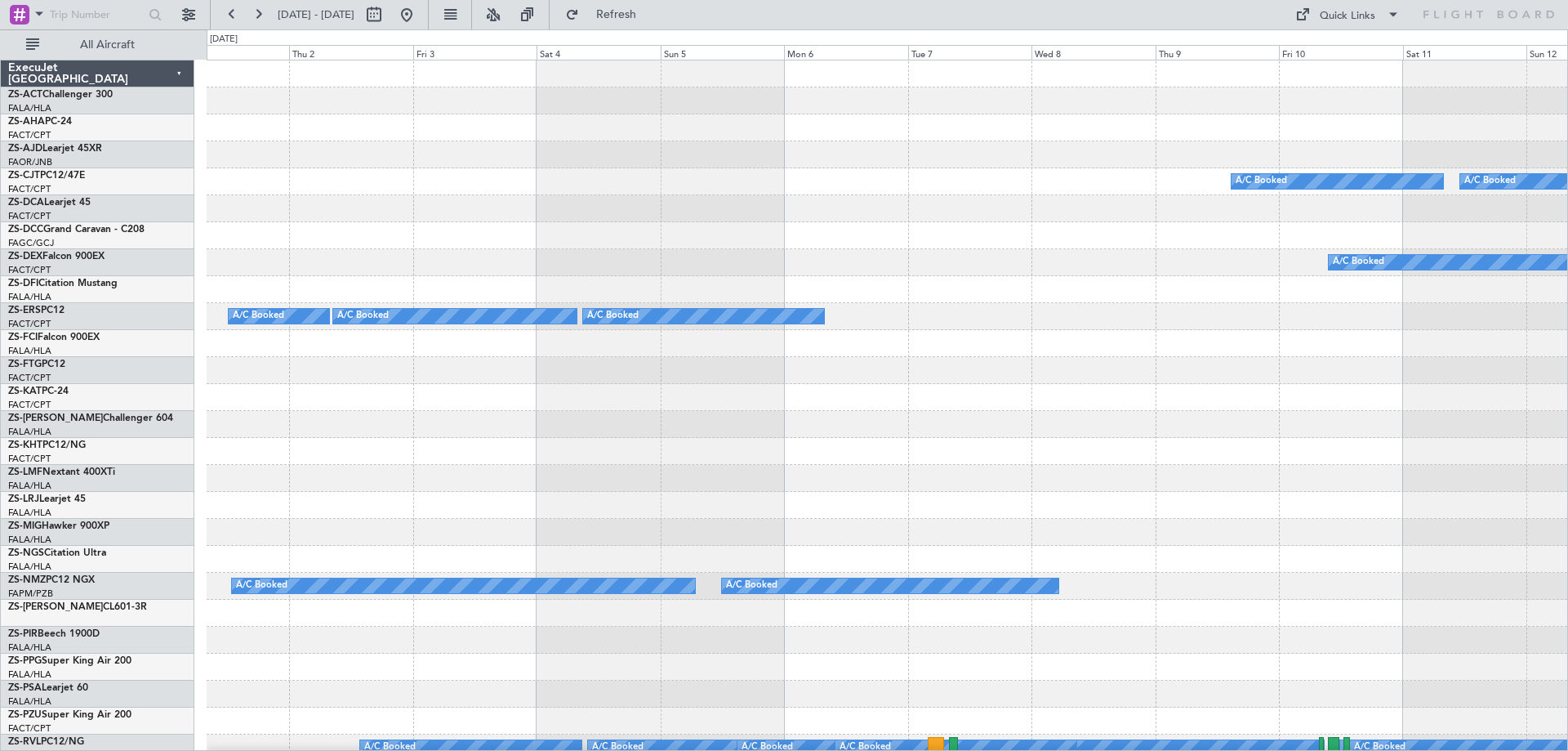
click at [853, 469] on div "A/C Booked A/C Booked A/C Booked A/C Booked A/C Booked A/C Booked A/C Booked A/…" at bounding box center [887, 734] width 1360 height 1348
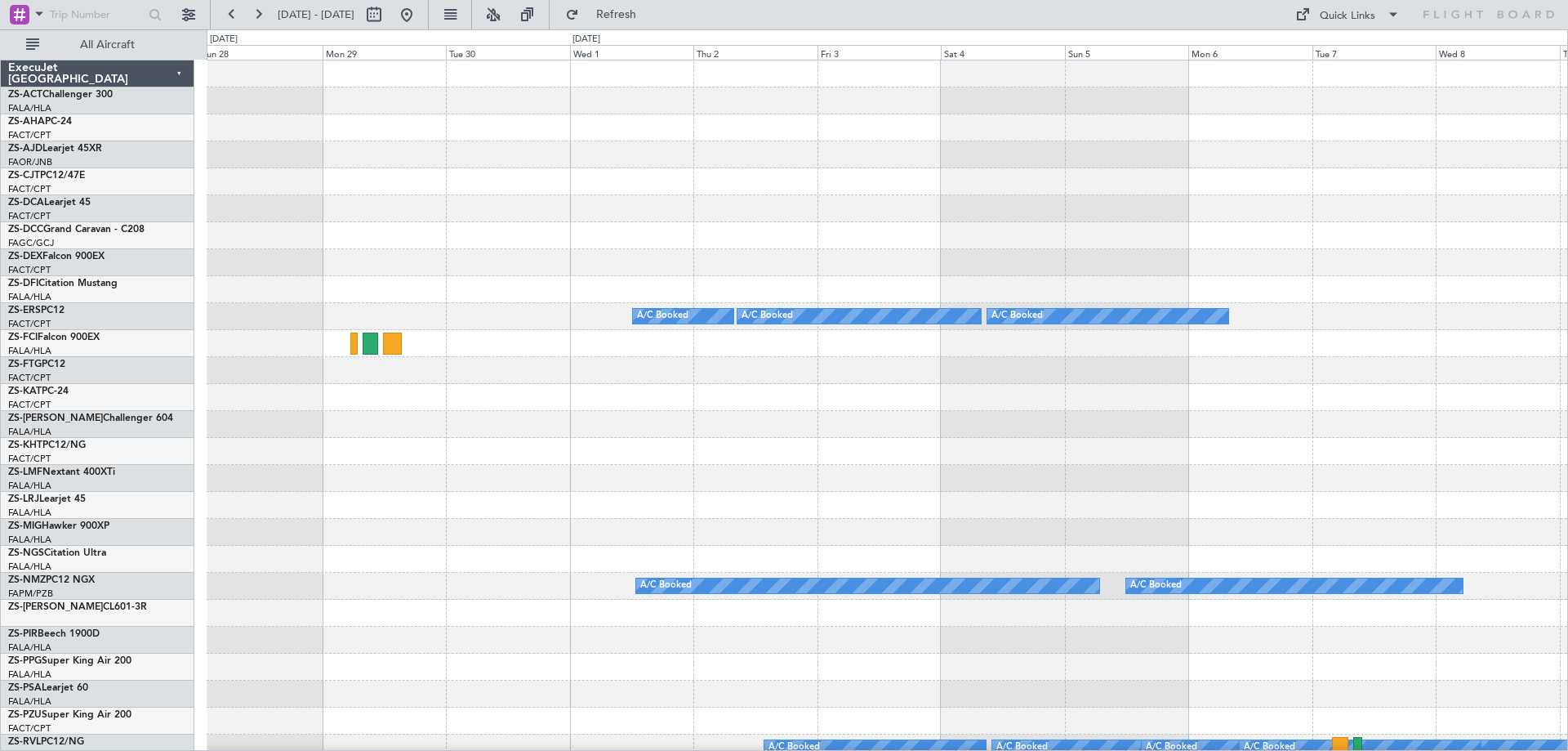
click at [1150, 426] on div "A/C Booked A/C Booked A/C Booked A/C Booked A/C Booked A/C Booked A/C Booked A/…" at bounding box center [887, 734] width 1360 height 1348
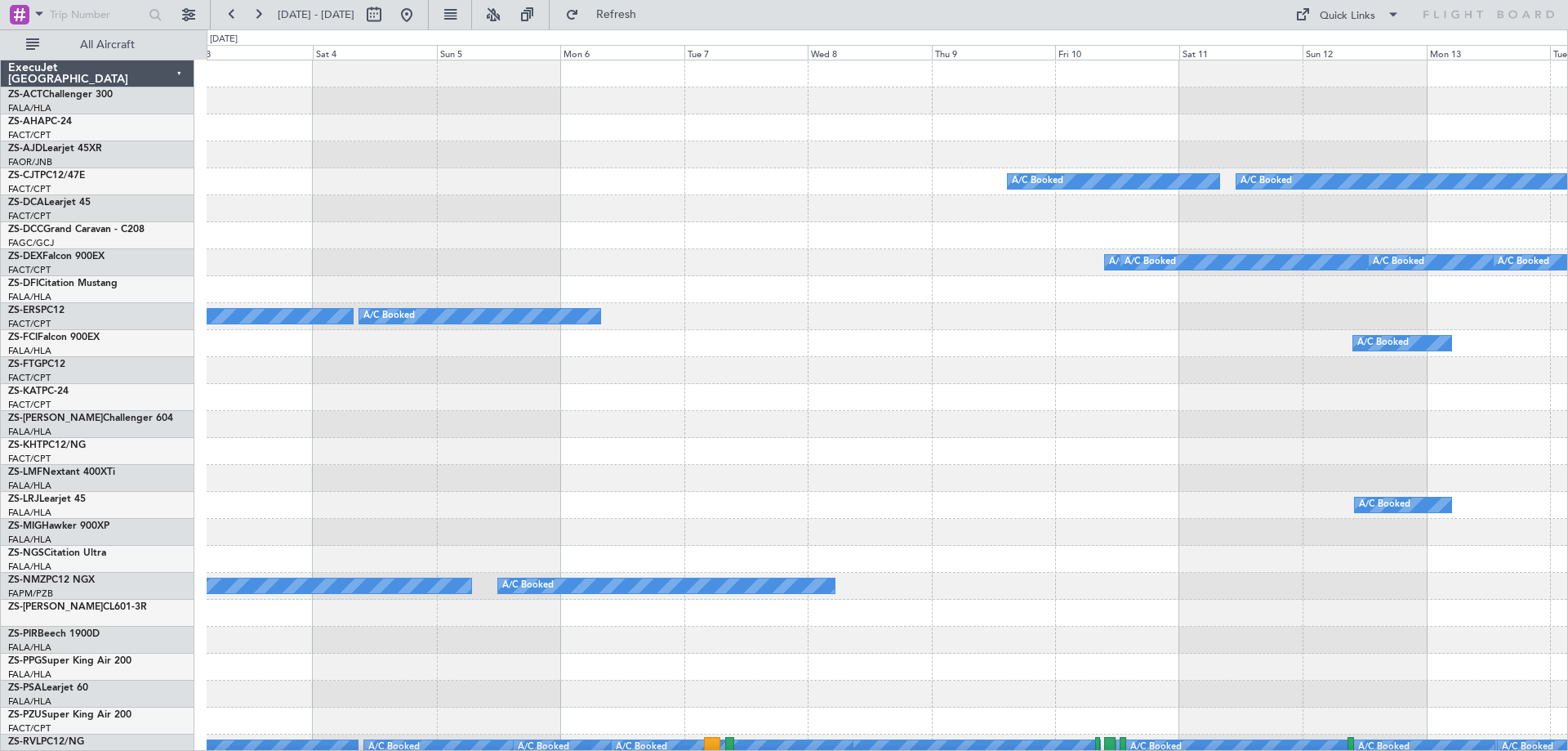
click at [561, 395] on div "A/C Booked A/C Booked A/C Booked A/C Booked A/C Booked A/C Booked A/C Booked A/…" at bounding box center [887, 734] width 1360 height 1348
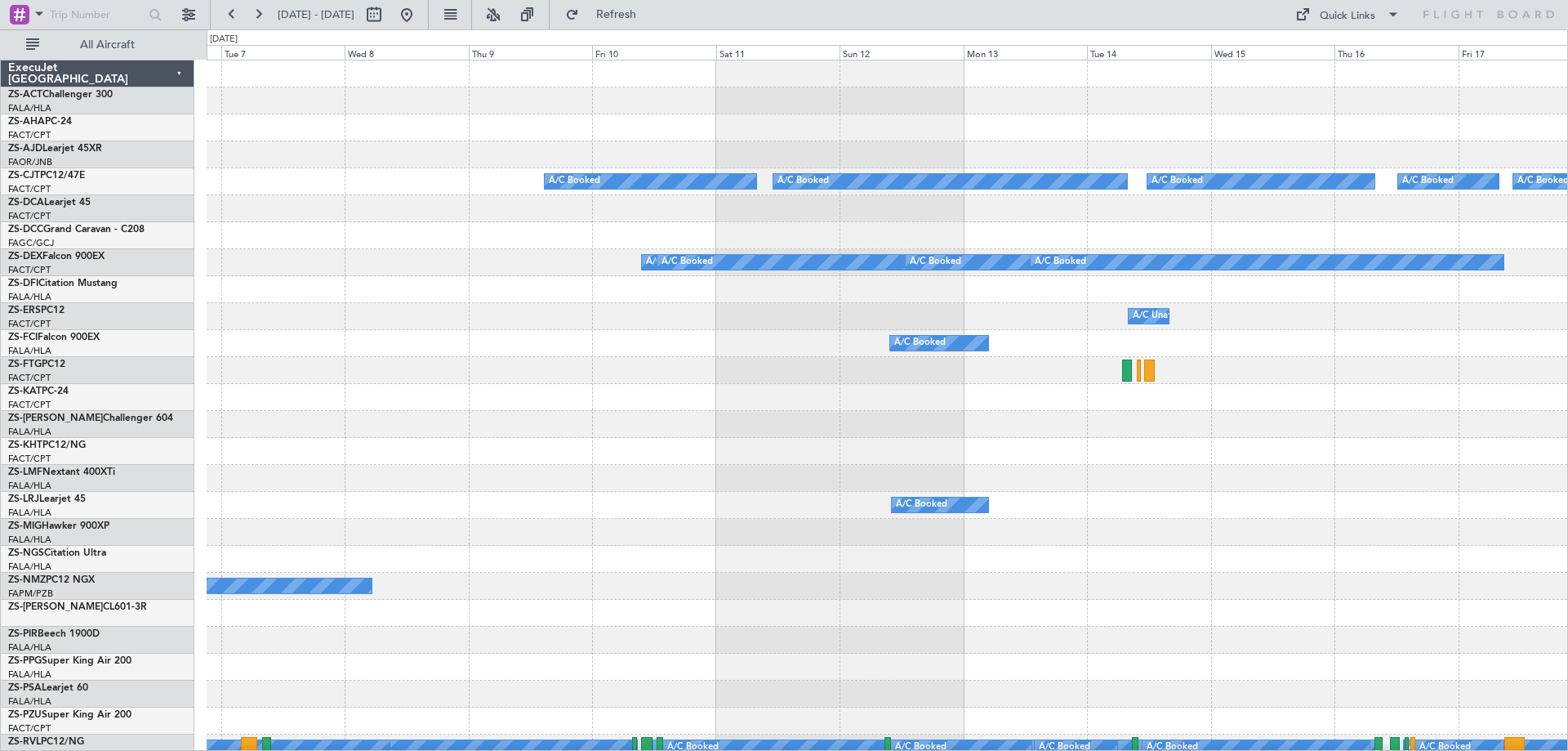
click at [395, 417] on div "A/C Booked A/C Booked A/C Booked A/C Booked A/C Booked A/C Booked A/C Booked A/…" at bounding box center [887, 734] width 1360 height 1348
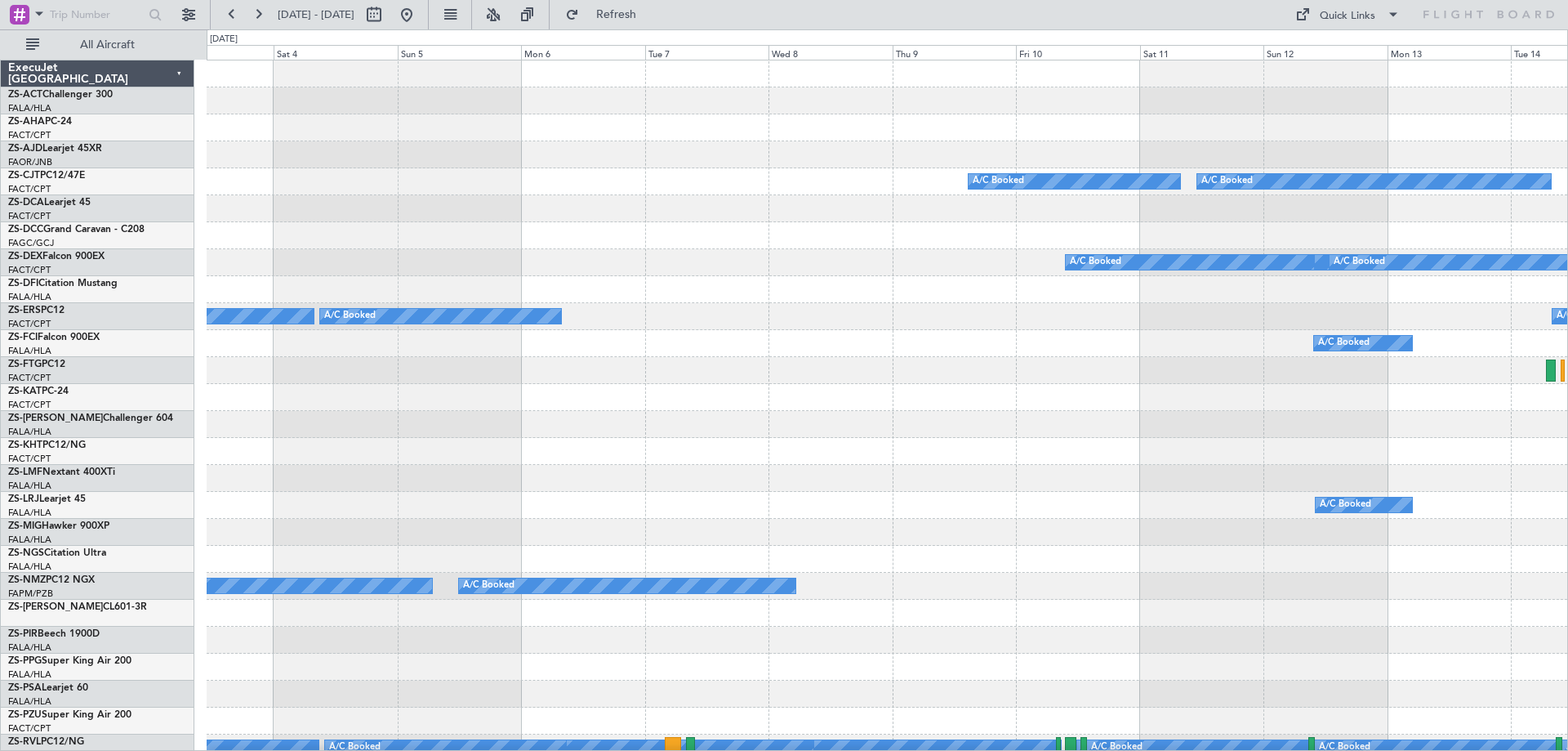
click at [1387, 457] on div "A/C Booked A/C Booked A/C Booked A/C Booked A/C Booked A/C Booked A/C Booked A/…" at bounding box center [887, 734] width 1360 height 1348
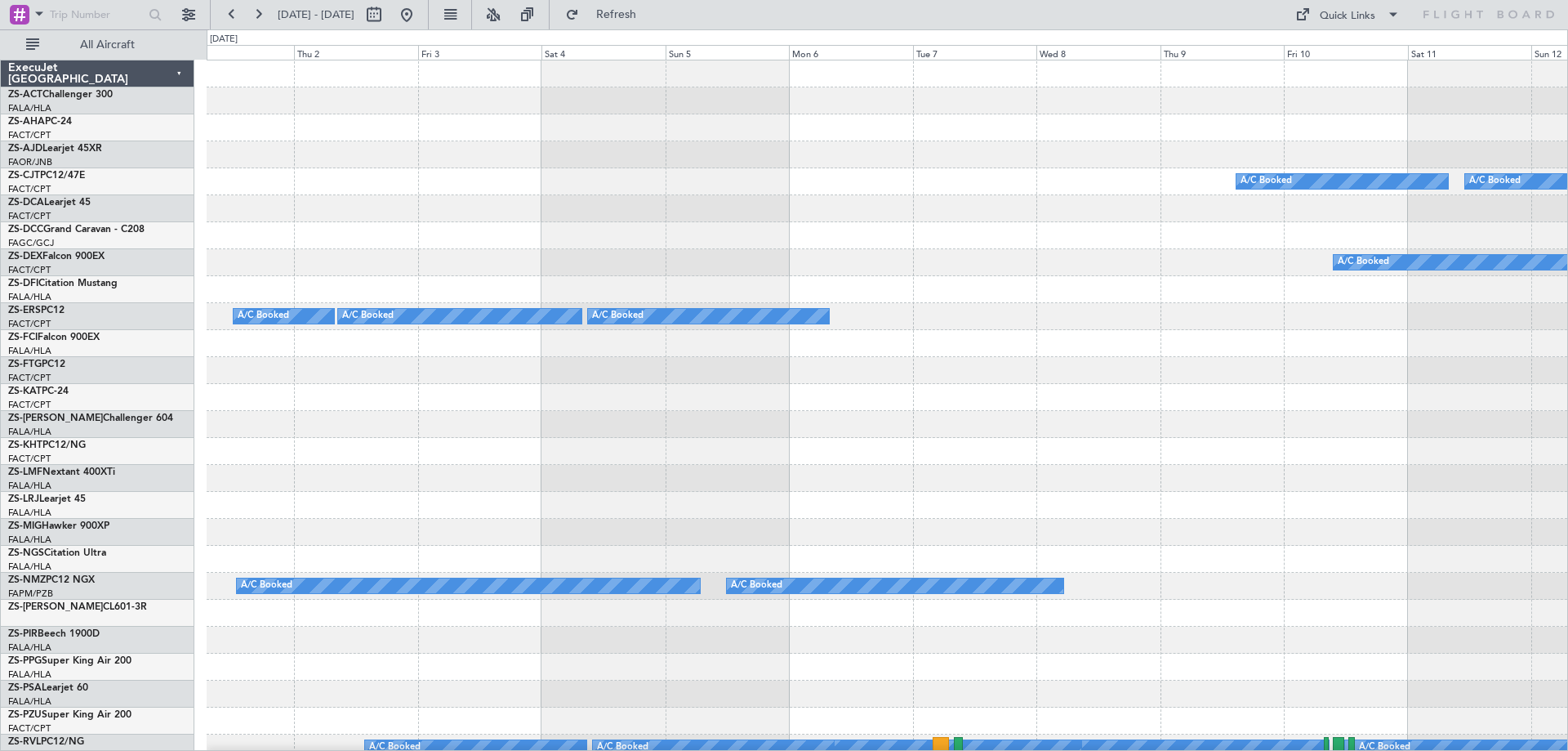
click at [1255, 451] on div "A/C Booked A/C Booked A/C Booked A/C Booked A/C Booked A/C Booked A/C Booked A/…" at bounding box center [887, 734] width 1360 height 1348
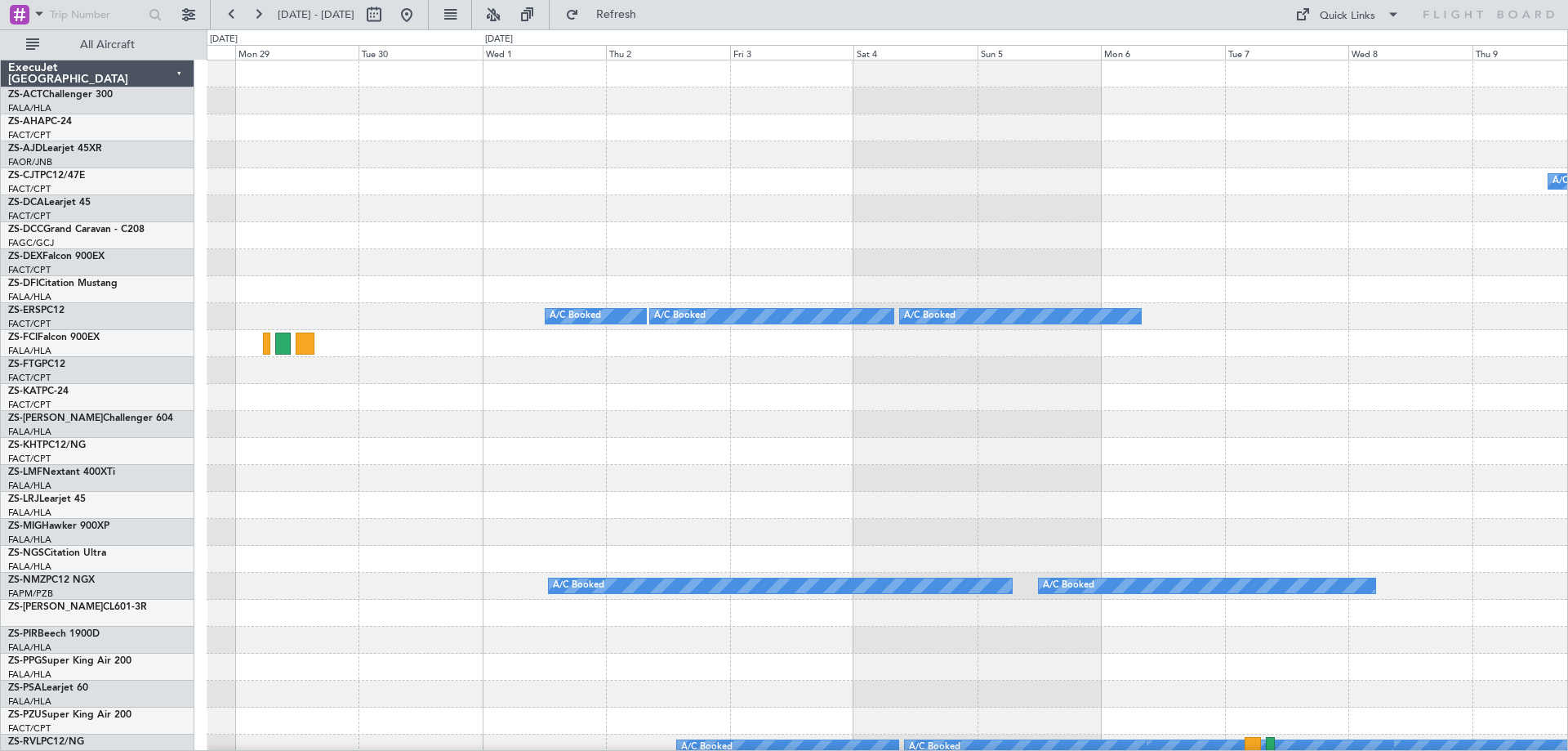
click at [1567, 461] on div "A/C Booked A/C Booked A/C Booked A/C Booked A/C Booked A/C Booked A/C Booked A/…" at bounding box center [784, 390] width 1568 height 722
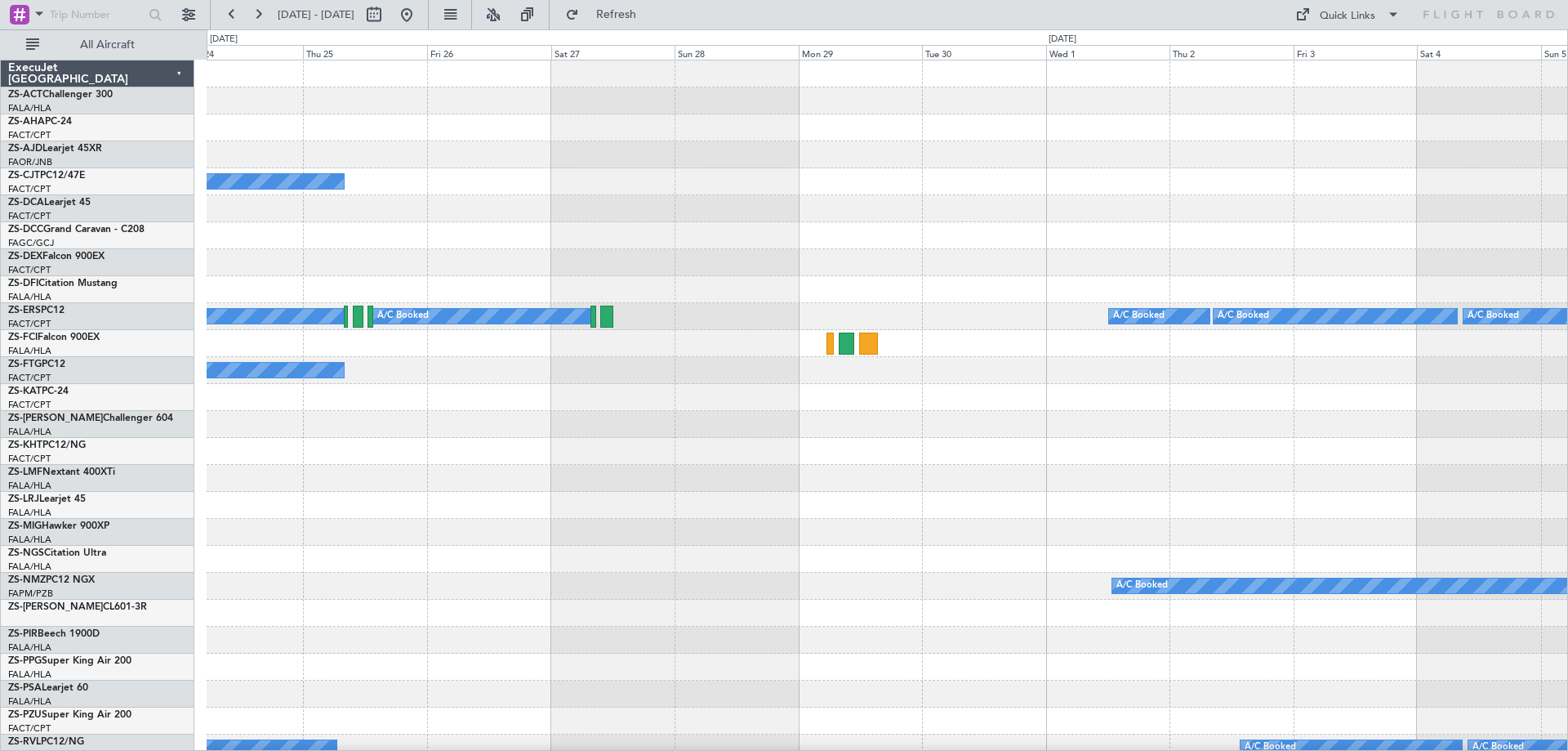
click at [676, 434] on div at bounding box center [887, 424] width 1360 height 27
